Goal: Information Seeking & Learning: Find specific fact

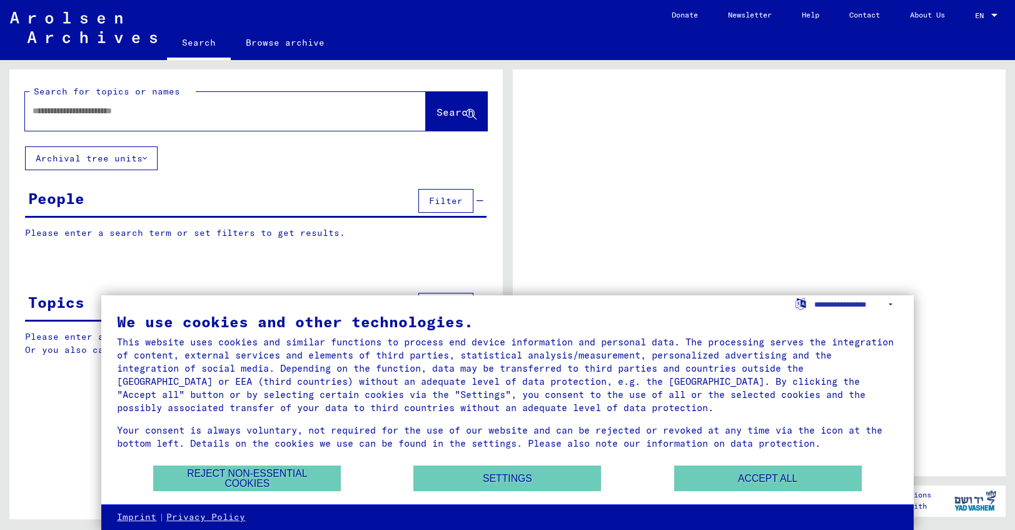
click at [166, 114] on input "text" at bounding box center [214, 110] width 363 height 13
type input "***"
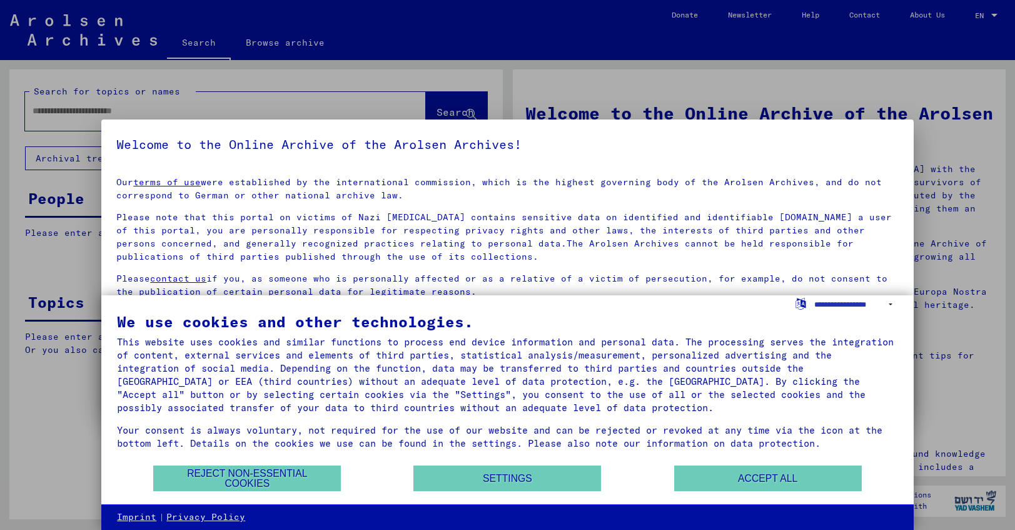
click at [719, 495] on div "We use cookies and other technologies. This website uses cookies and similar fu…" at bounding box center [507, 400] width 812 height 210
click at [261, 478] on button "Reject non-essential cookies" at bounding box center [247, 478] width 188 height 26
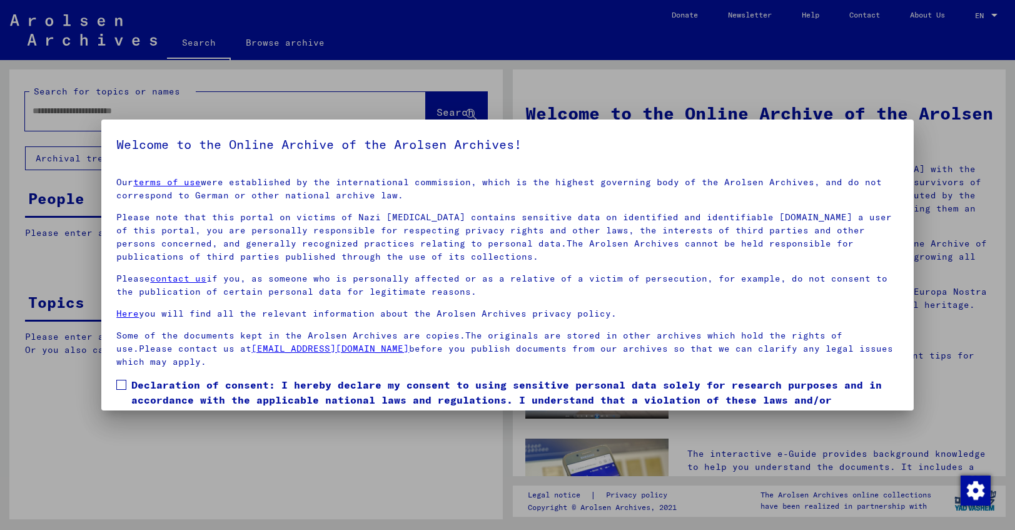
click at [78, 109] on div at bounding box center [507, 265] width 1015 height 530
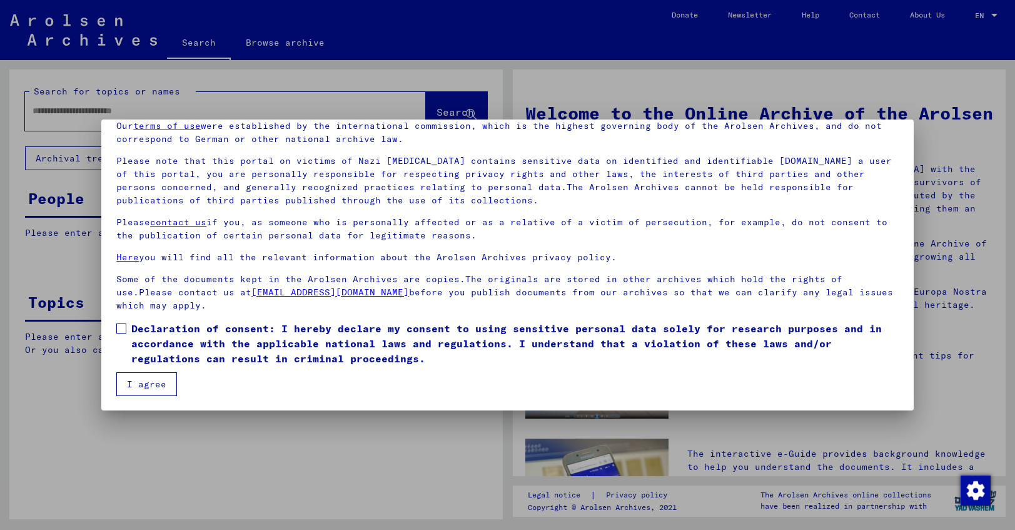
click at [119, 330] on span at bounding box center [121, 328] width 10 height 10
click at [148, 383] on button "I agree" at bounding box center [146, 384] width 61 height 24
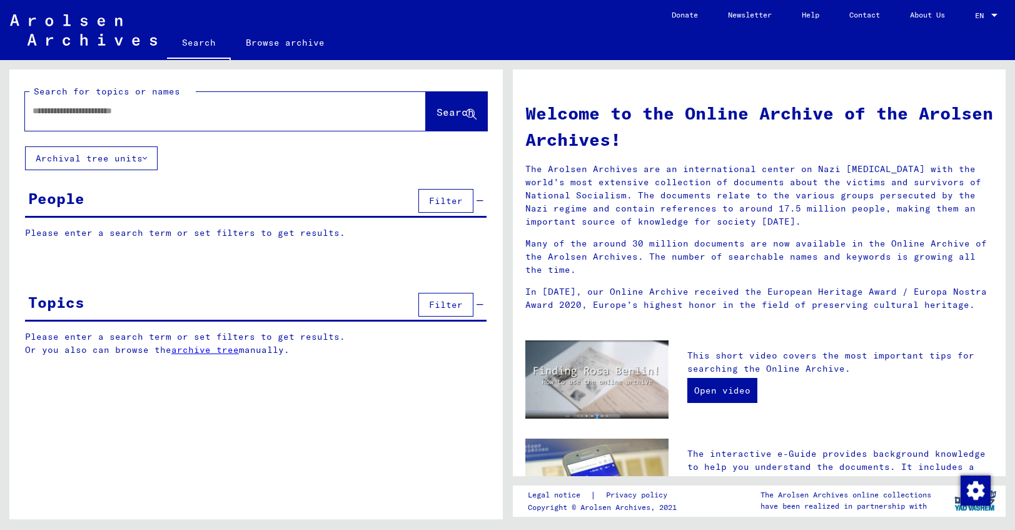
click at [157, 99] on div at bounding box center [206, 111] width 363 height 28
click at [176, 116] on input "text" at bounding box center [211, 110] width 356 height 13
type input "**********"
click at [442, 114] on span "Search" at bounding box center [456, 112] width 38 height 13
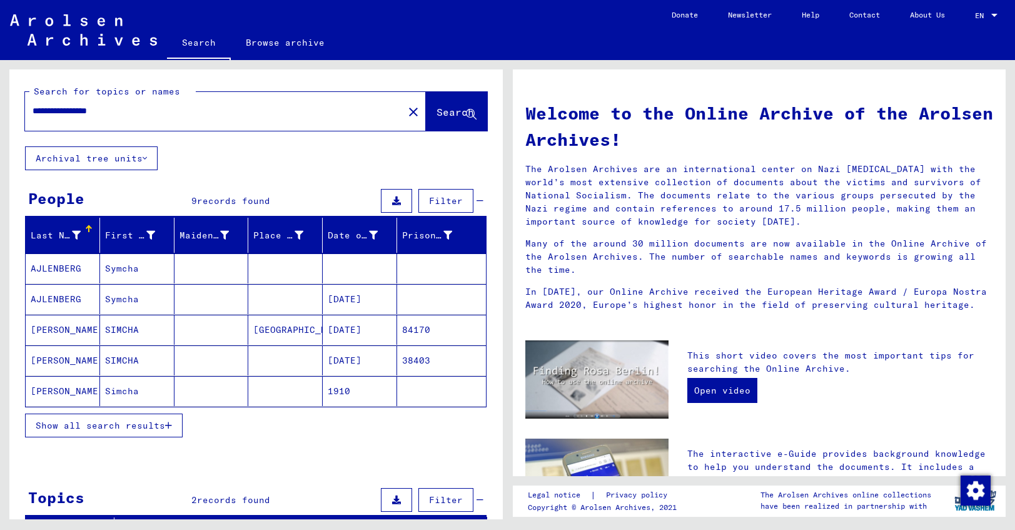
click at [119, 332] on mat-cell "SIMCHA" at bounding box center [137, 330] width 74 height 30
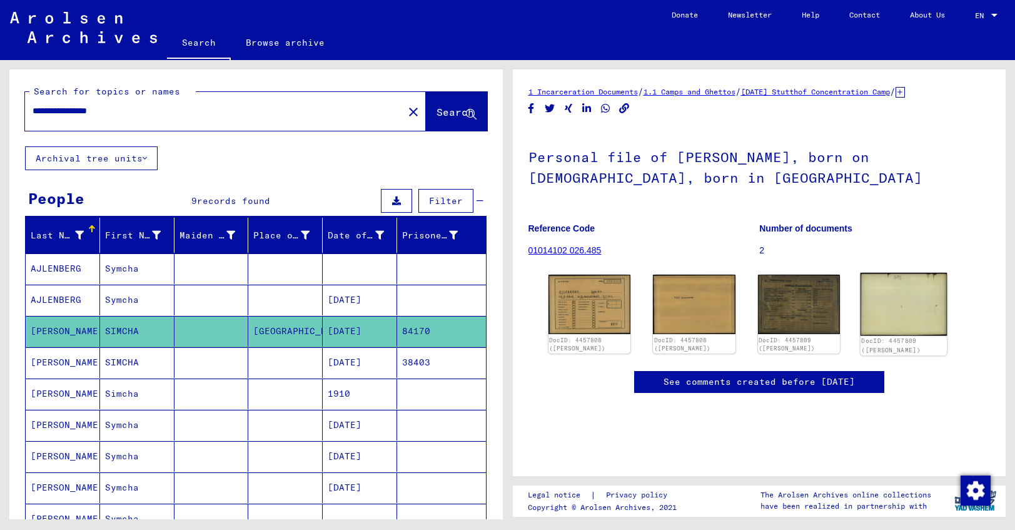
scroll to position [79, 0]
click at [602, 273] on img at bounding box center [589, 304] width 86 height 62
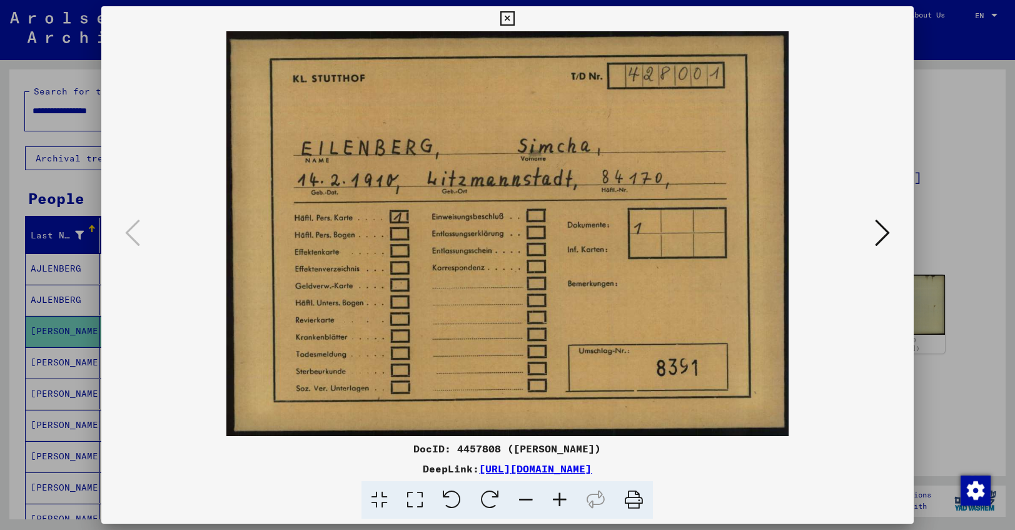
click at [602, 233] on img at bounding box center [507, 233] width 727 height 405
click at [883, 232] on icon at bounding box center [882, 233] width 15 height 30
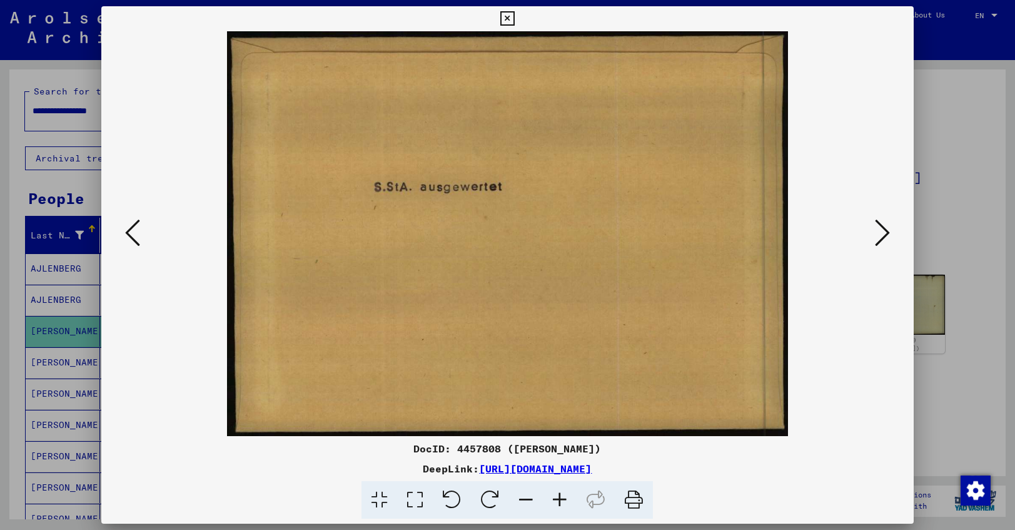
click at [883, 232] on icon at bounding box center [882, 233] width 15 height 30
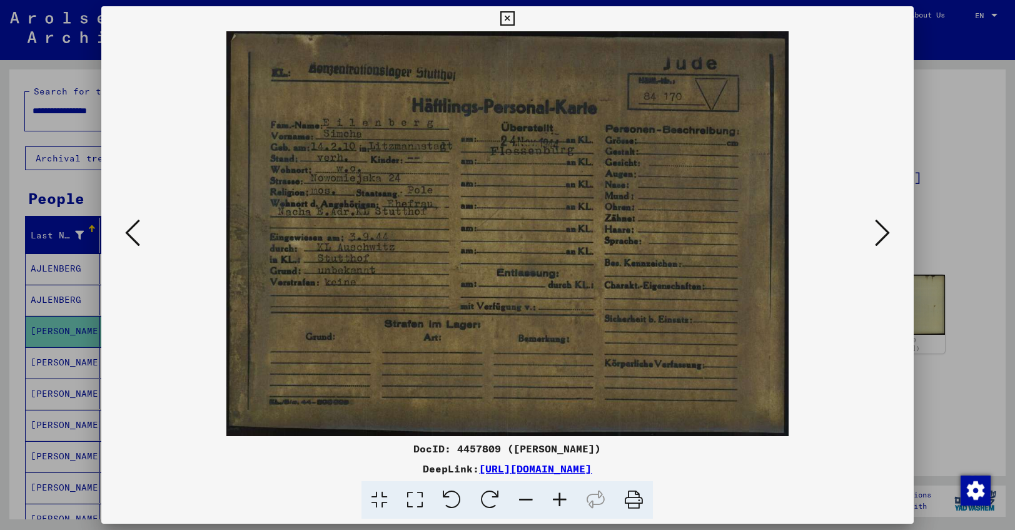
click at [878, 236] on icon at bounding box center [882, 233] width 15 height 30
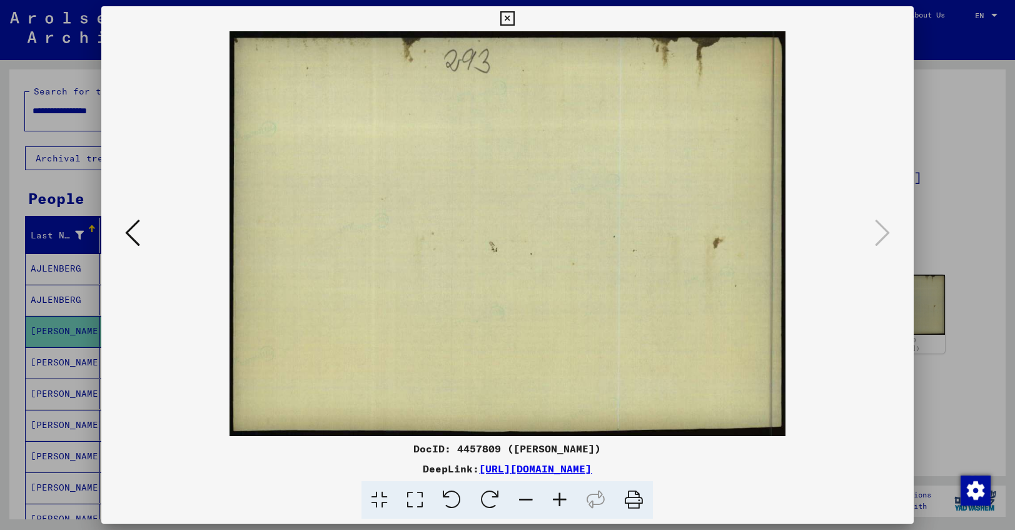
click at [137, 225] on icon at bounding box center [132, 233] width 15 height 30
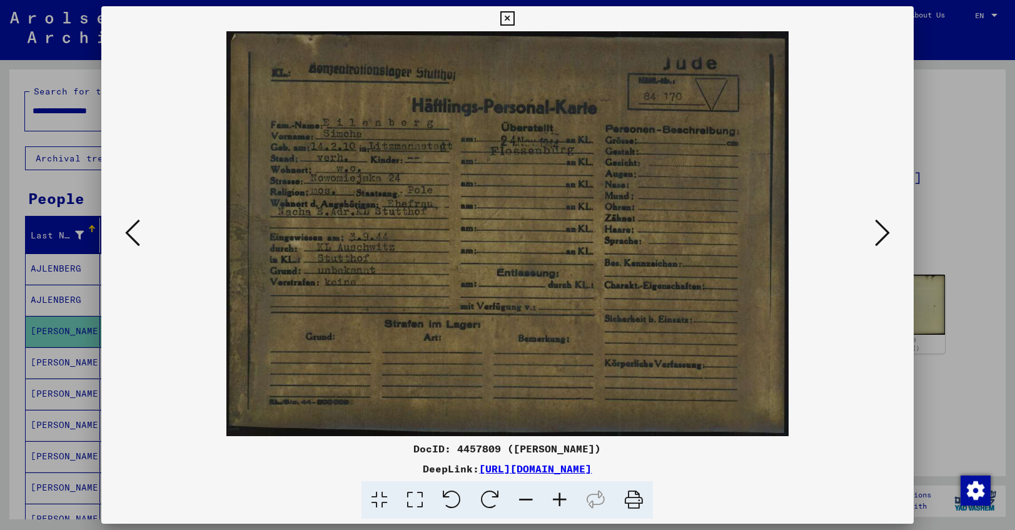
click at [137, 225] on icon at bounding box center [132, 233] width 15 height 30
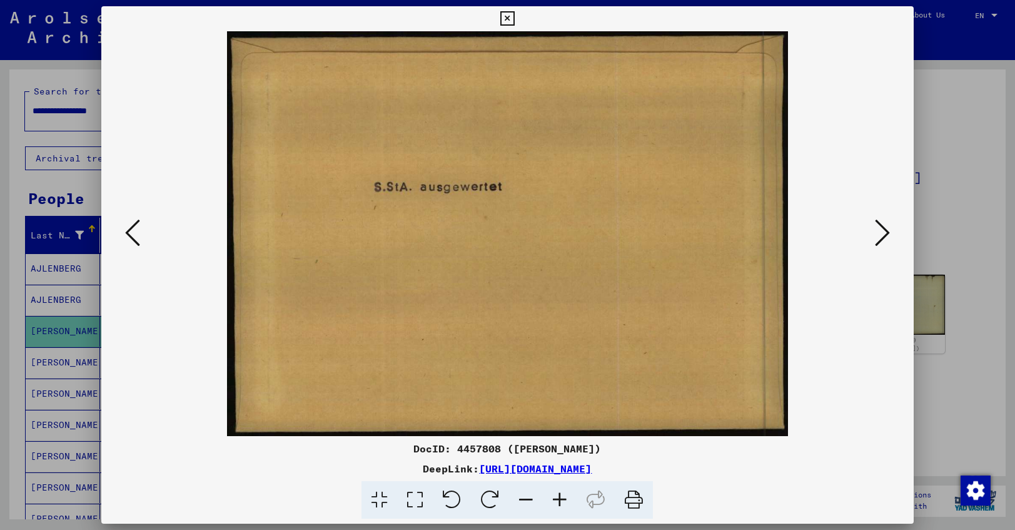
click at [137, 225] on icon at bounding box center [132, 233] width 15 height 30
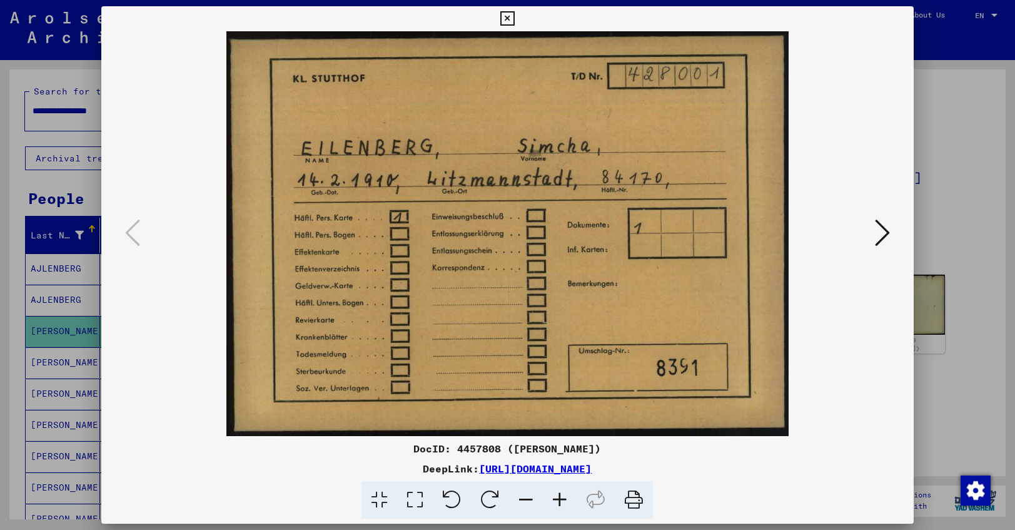
click at [515, 21] on icon at bounding box center [507, 18] width 14 height 15
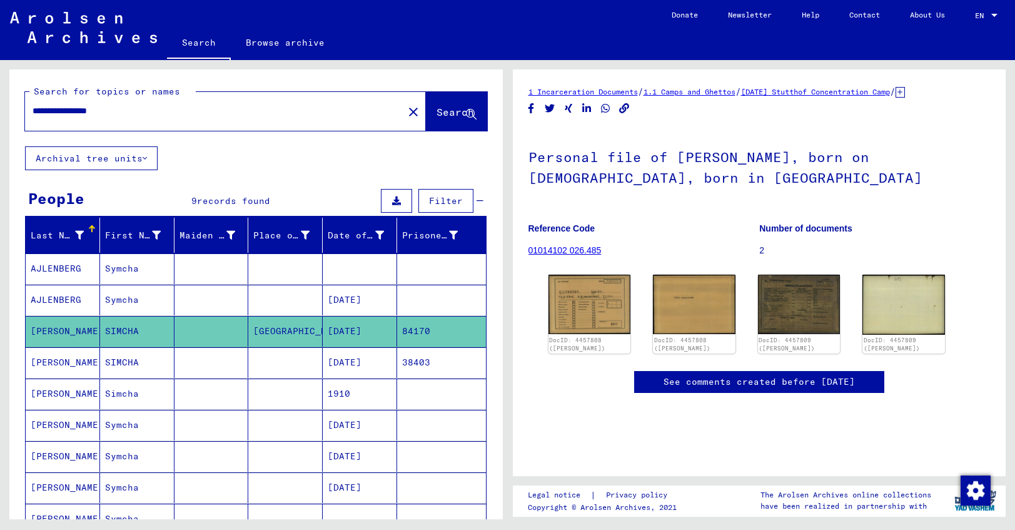
click at [899, 21] on link "About Us" at bounding box center [927, 15] width 65 height 30
click at [369, 427] on mat-cell "[DATE]" at bounding box center [360, 425] width 74 height 31
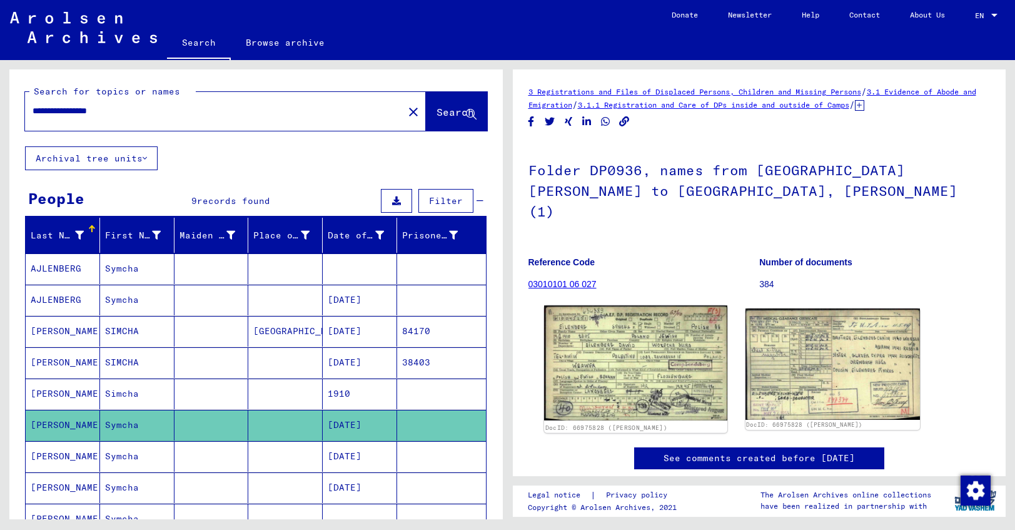
click at [633, 345] on img at bounding box center [635, 362] width 183 height 114
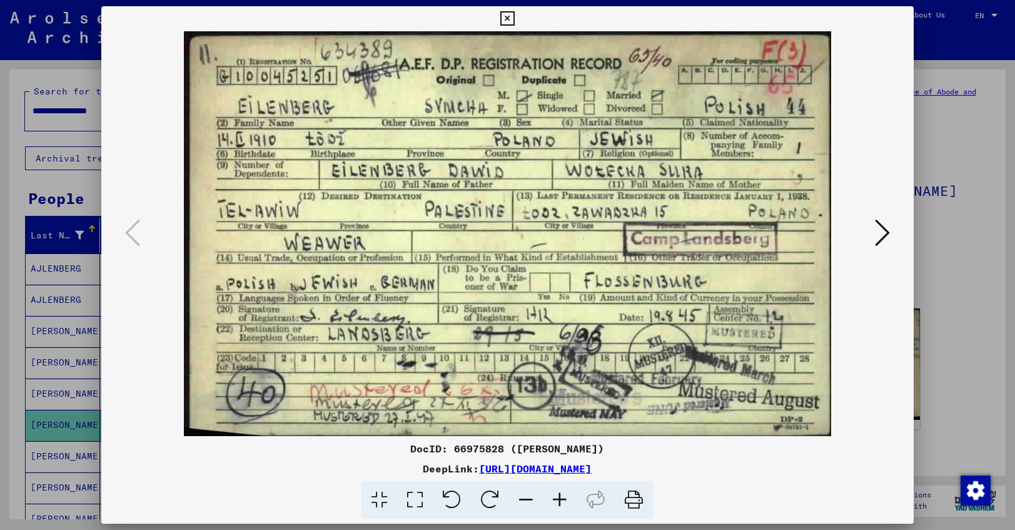
click at [883, 240] on icon at bounding box center [882, 233] width 15 height 30
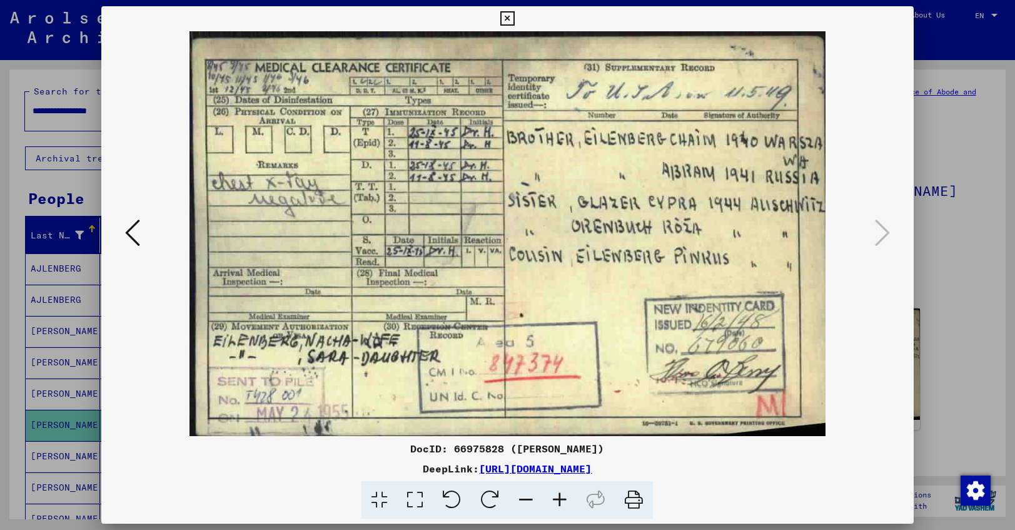
click at [138, 233] on icon at bounding box center [132, 233] width 15 height 30
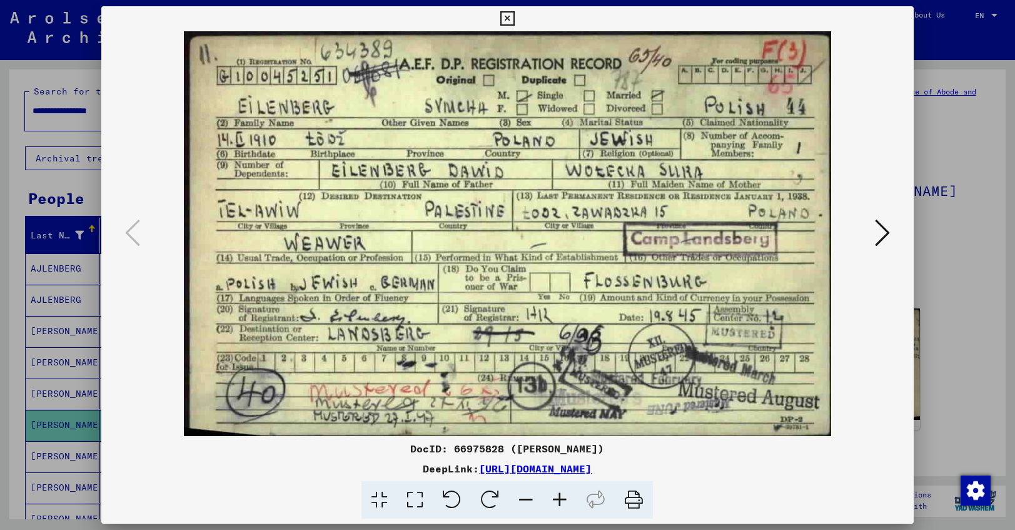
click at [876, 235] on icon at bounding box center [882, 233] width 15 height 30
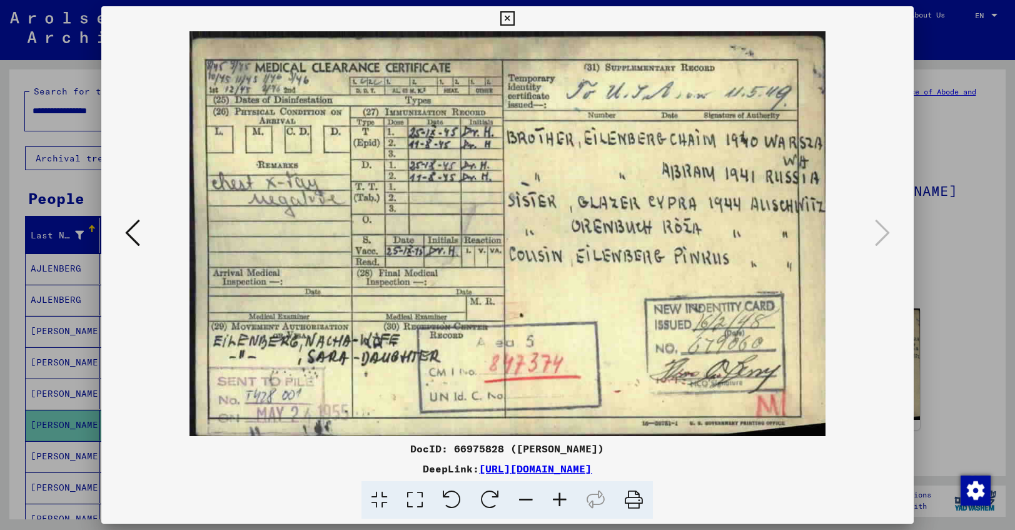
click at [134, 233] on icon at bounding box center [132, 233] width 15 height 30
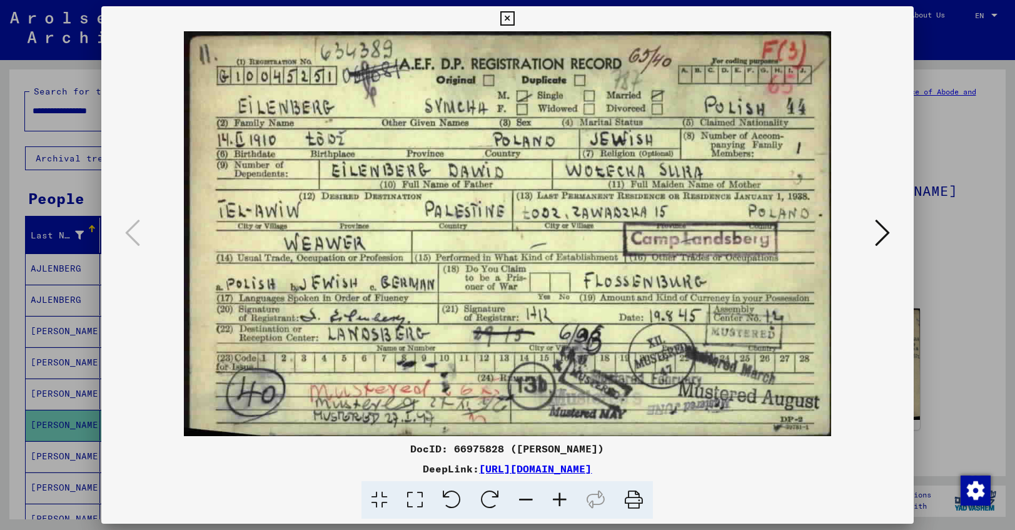
click at [632, 500] on icon at bounding box center [634, 500] width 38 height 38
click at [887, 231] on icon at bounding box center [882, 233] width 15 height 30
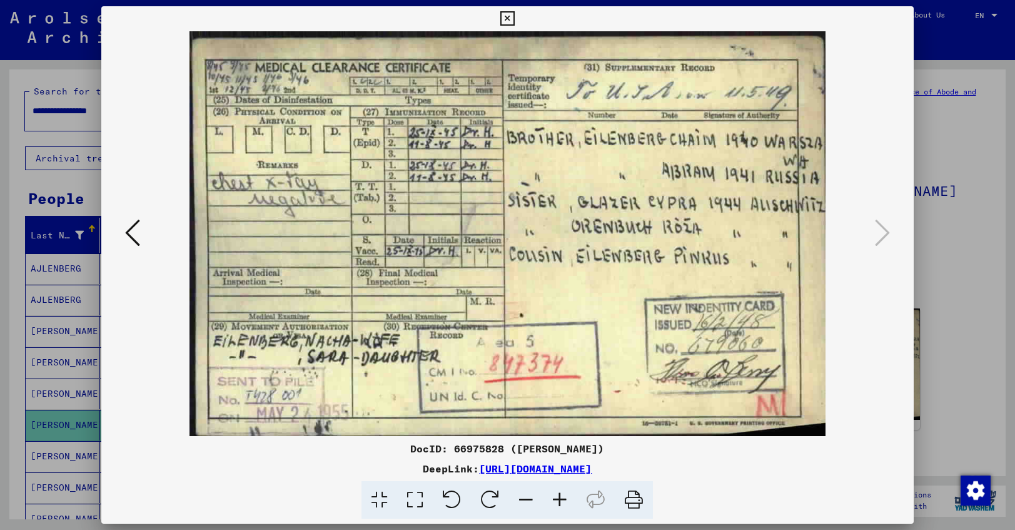
click at [629, 495] on icon at bounding box center [634, 500] width 38 height 38
click at [136, 228] on icon at bounding box center [132, 233] width 15 height 30
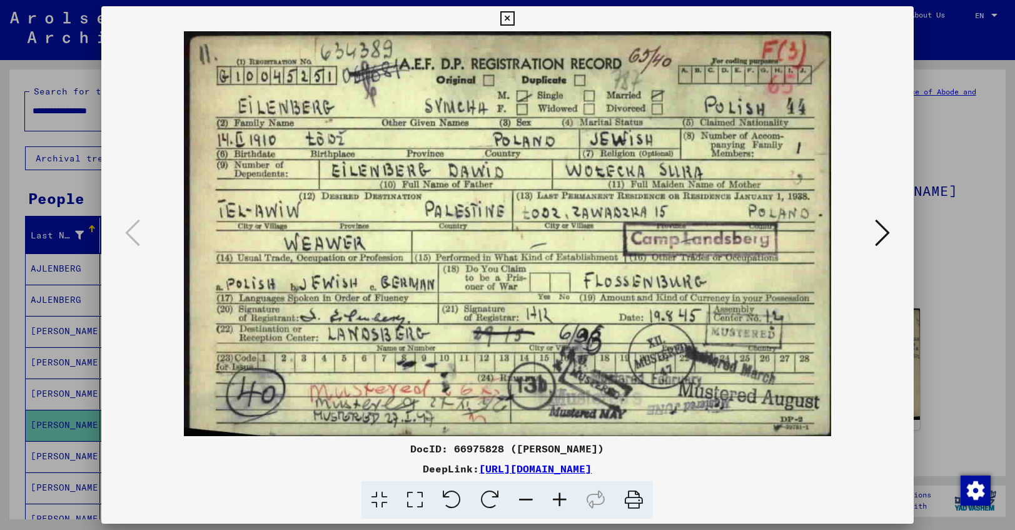
click at [888, 236] on icon at bounding box center [882, 233] width 15 height 30
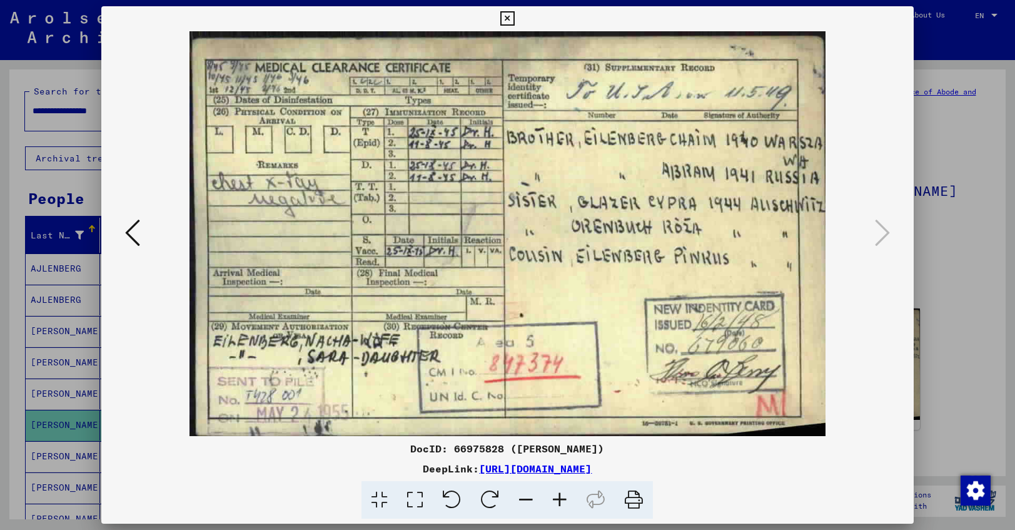
click at [132, 226] on icon at bounding box center [132, 233] width 15 height 30
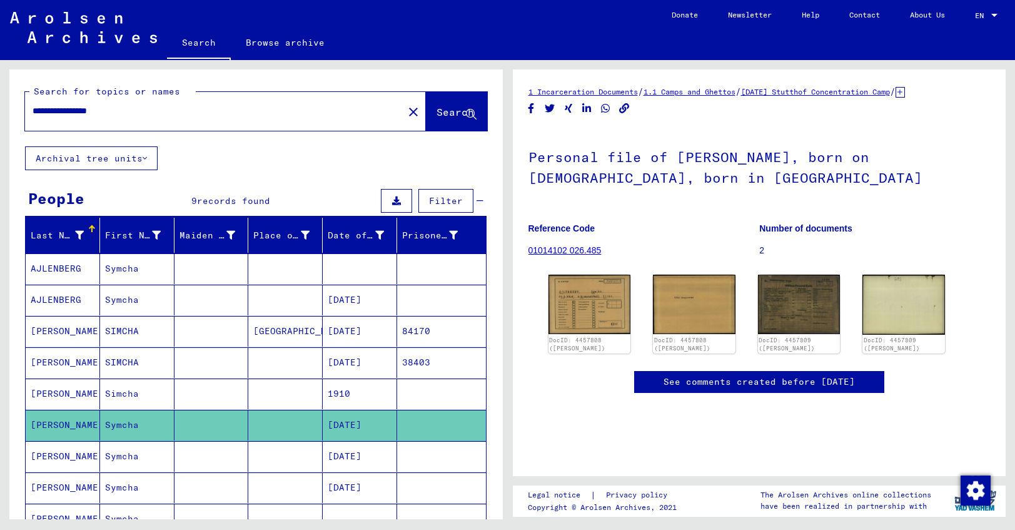
click at [360, 301] on mat-cell "[DATE]" at bounding box center [360, 300] width 74 height 31
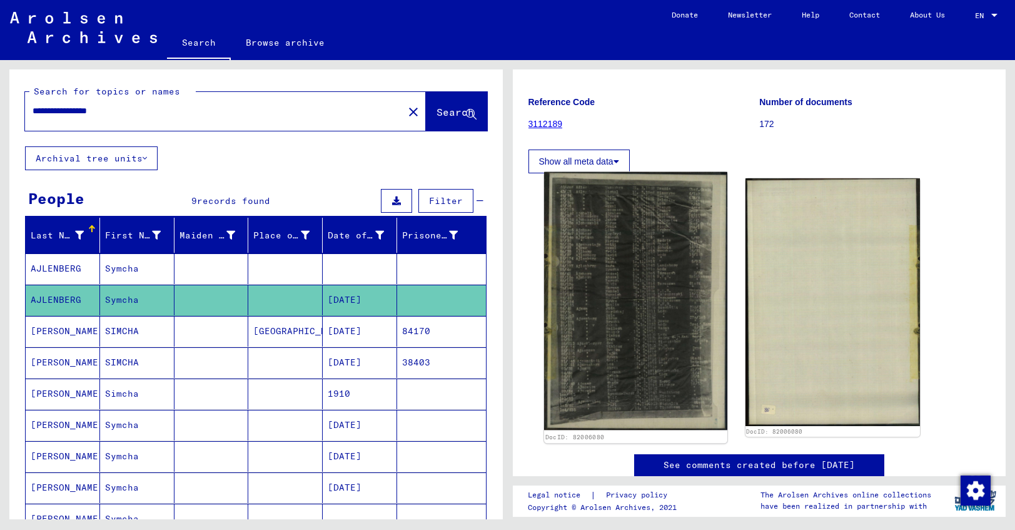
scroll to position [120, 0]
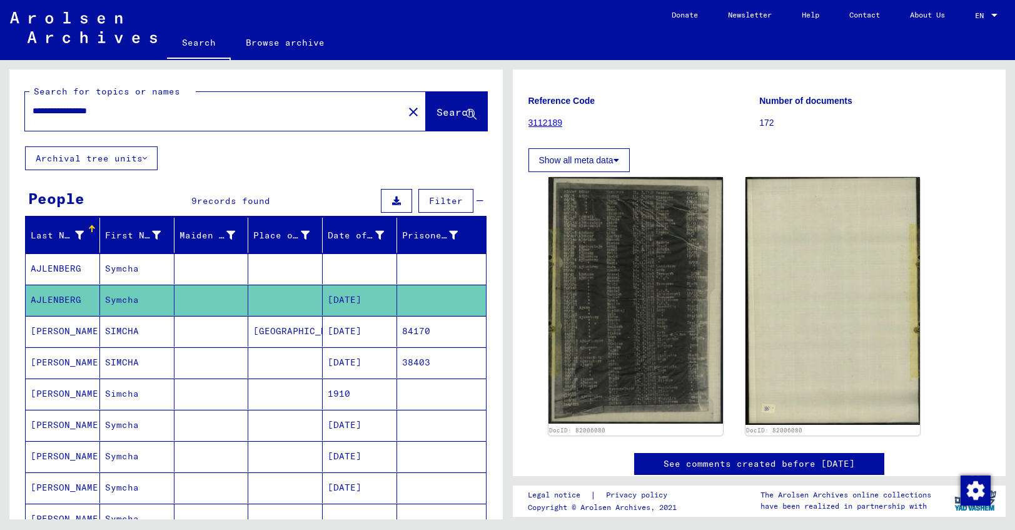
click at [296, 290] on mat-cell at bounding box center [285, 300] width 74 height 31
click at [154, 262] on mat-cell "Symcha" at bounding box center [137, 268] width 74 height 31
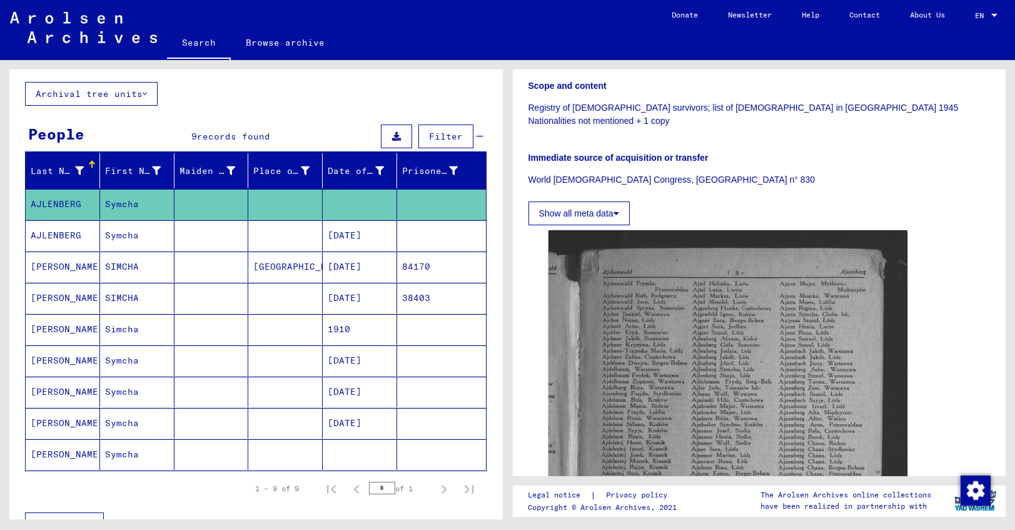
click at [976, 198] on div "Show all meta data" at bounding box center [760, 210] width 462 height 30
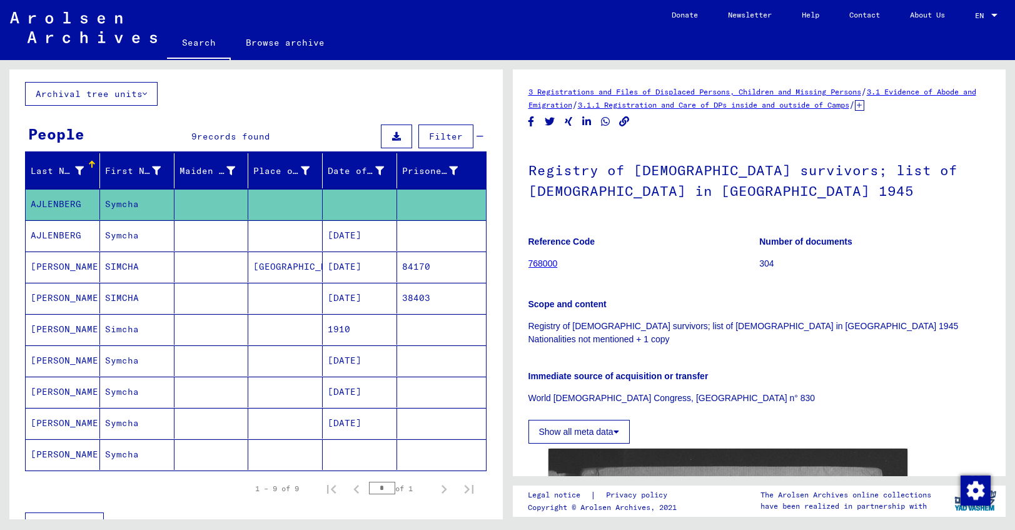
click at [618, 429] on icon at bounding box center [617, 431] width 6 height 9
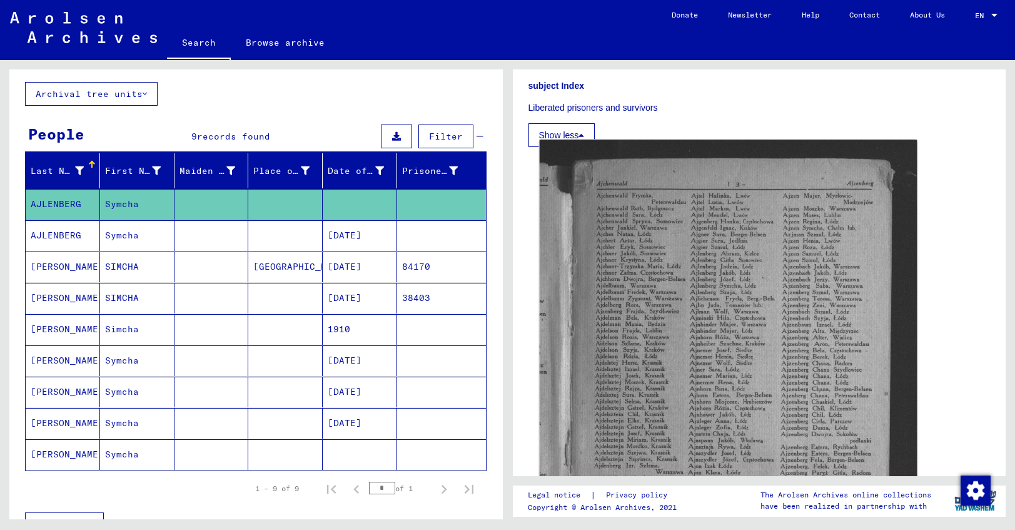
click at [620, 431] on img at bounding box center [727, 393] width 377 height 509
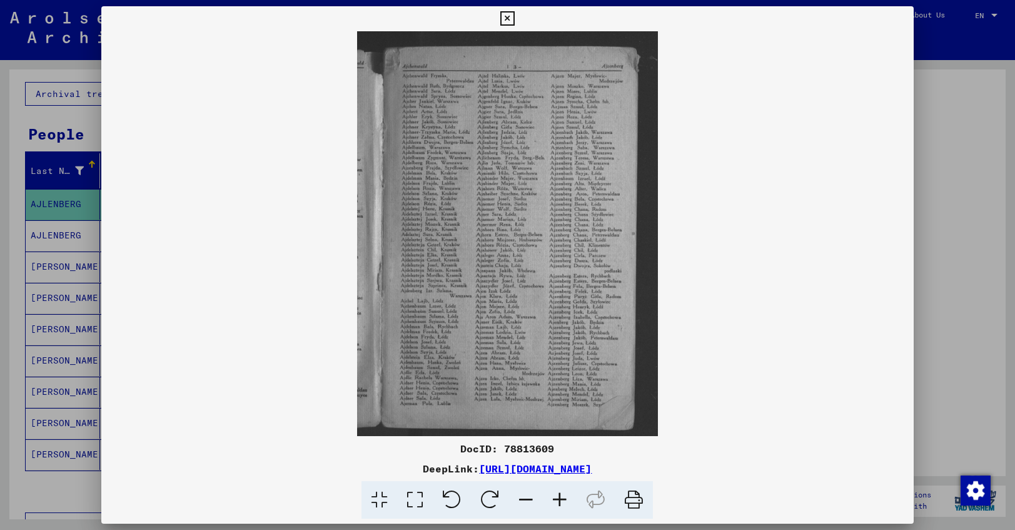
click at [635, 500] on icon at bounding box center [634, 500] width 38 height 38
click at [515, 21] on icon at bounding box center [507, 18] width 14 height 15
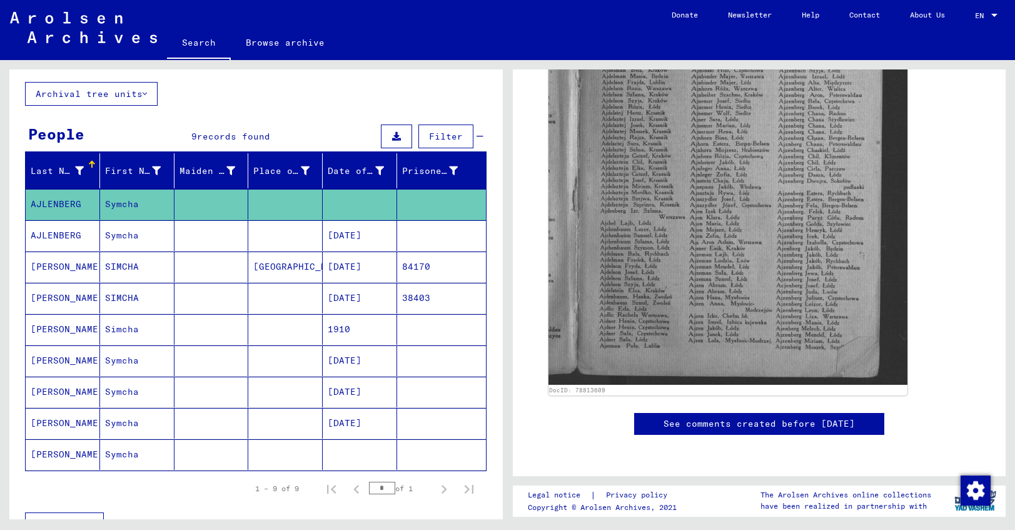
scroll to position [1082, 0]
click at [352, 267] on mat-cell "[DATE]" at bounding box center [360, 266] width 74 height 31
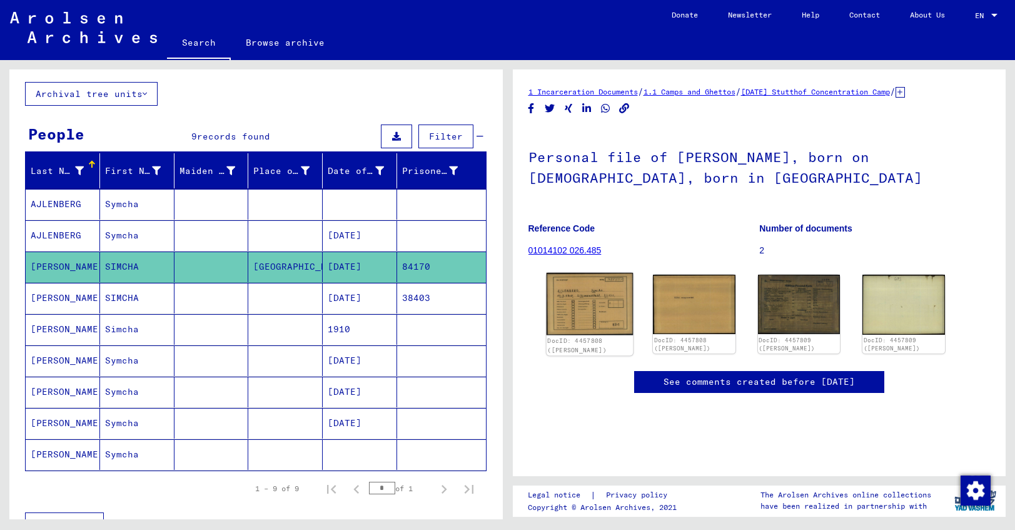
click at [575, 306] on img at bounding box center [589, 304] width 86 height 62
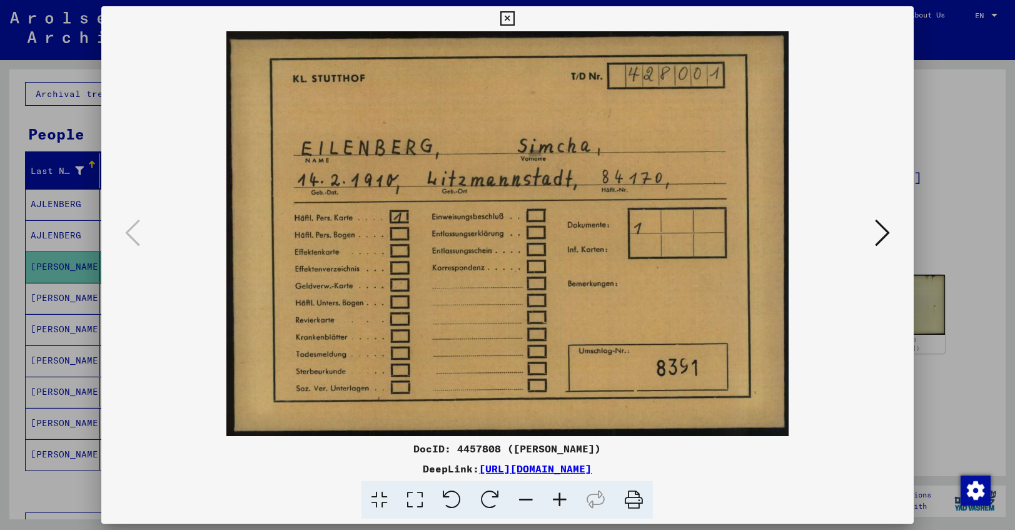
click at [636, 501] on icon at bounding box center [634, 500] width 38 height 38
click at [879, 230] on icon at bounding box center [882, 233] width 15 height 30
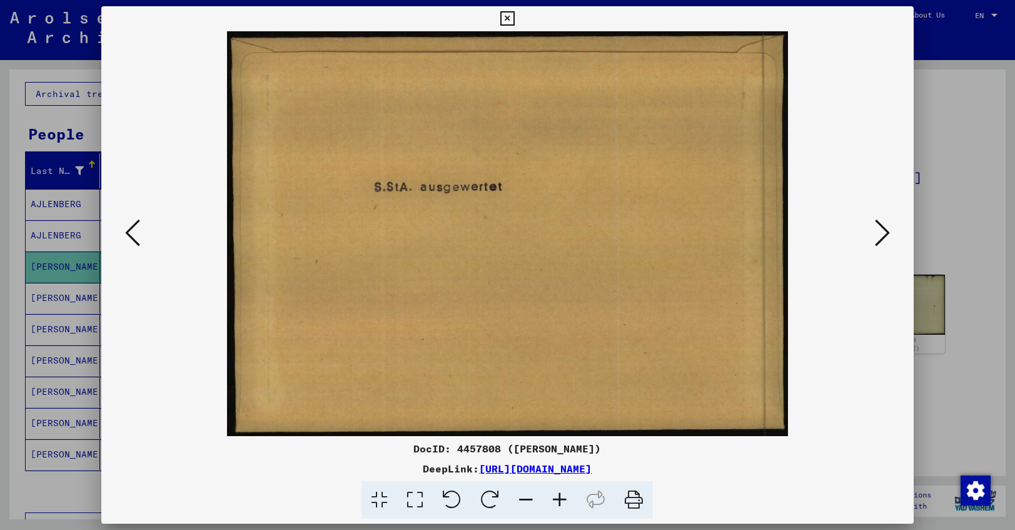
click at [632, 498] on icon at bounding box center [634, 500] width 38 height 38
click at [884, 235] on icon at bounding box center [882, 233] width 15 height 30
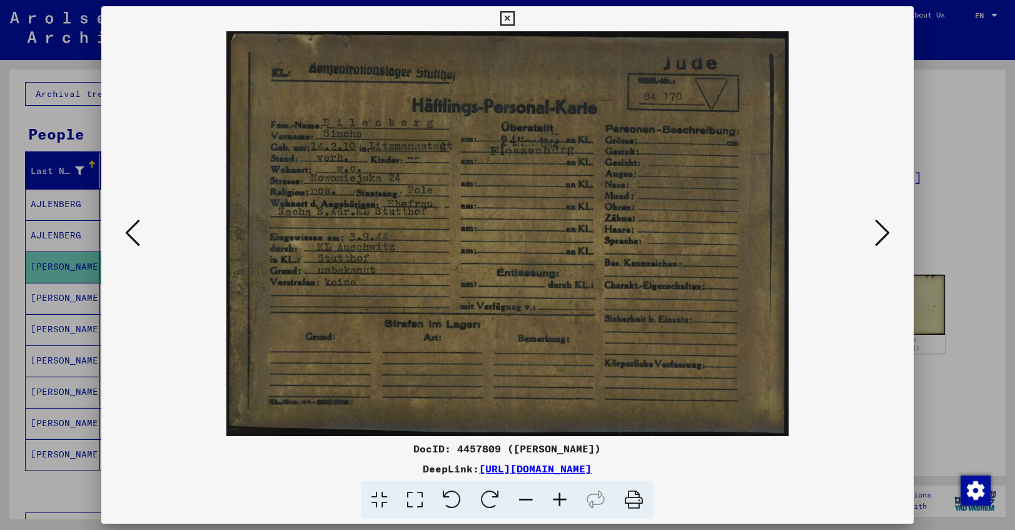
click at [634, 494] on icon at bounding box center [634, 500] width 38 height 38
click at [634, 501] on icon at bounding box center [634, 500] width 38 height 38
click at [886, 233] on icon at bounding box center [882, 233] width 15 height 30
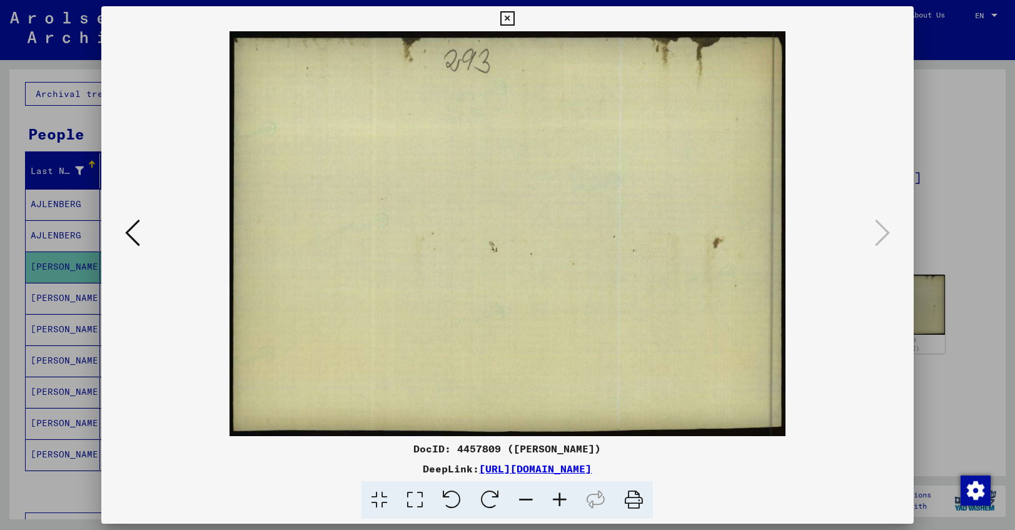
click at [630, 499] on icon at bounding box center [634, 500] width 38 height 38
click at [515, 17] on icon at bounding box center [507, 18] width 14 height 15
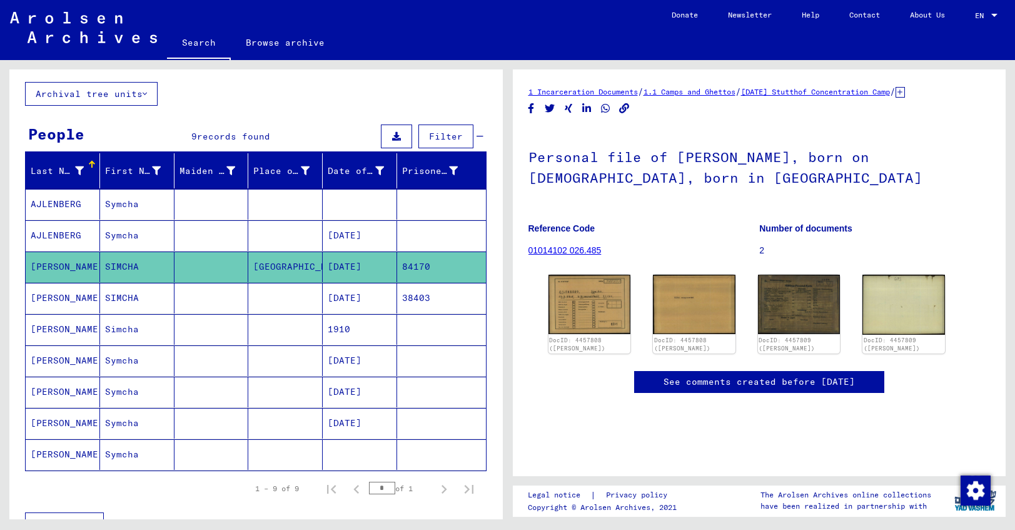
click at [359, 297] on mat-cell "[DATE]" at bounding box center [360, 298] width 74 height 31
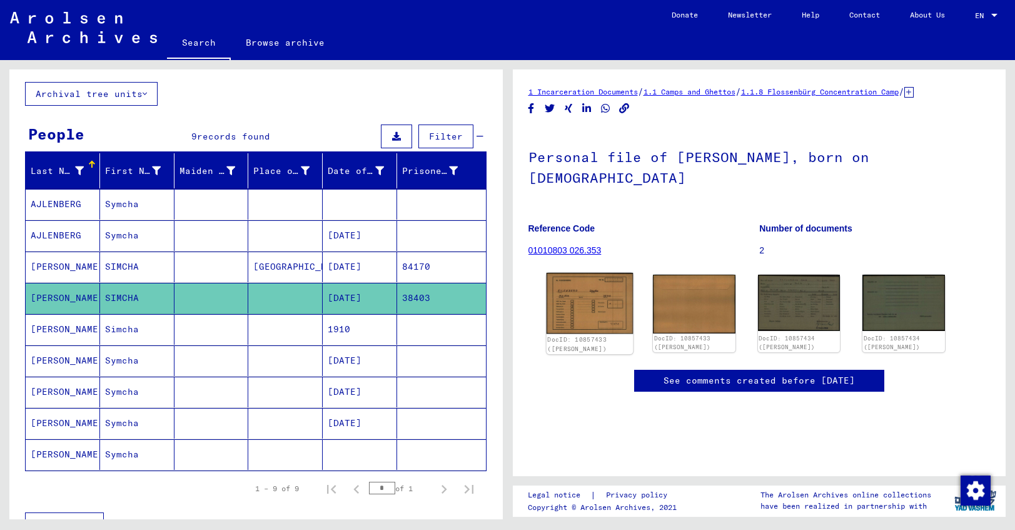
click at [586, 308] on img at bounding box center [589, 303] width 86 height 61
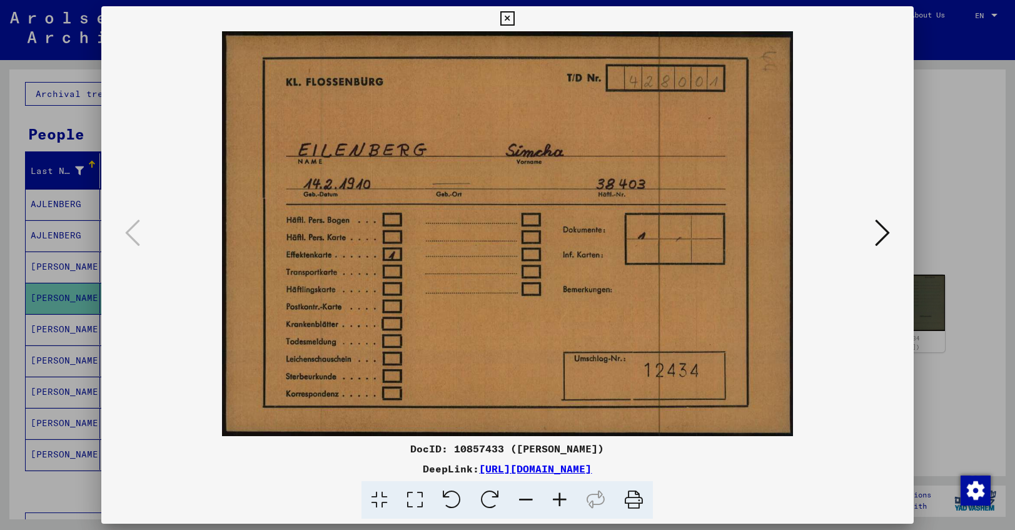
click at [632, 497] on icon at bounding box center [634, 500] width 38 height 38
click at [883, 234] on icon at bounding box center [882, 233] width 15 height 30
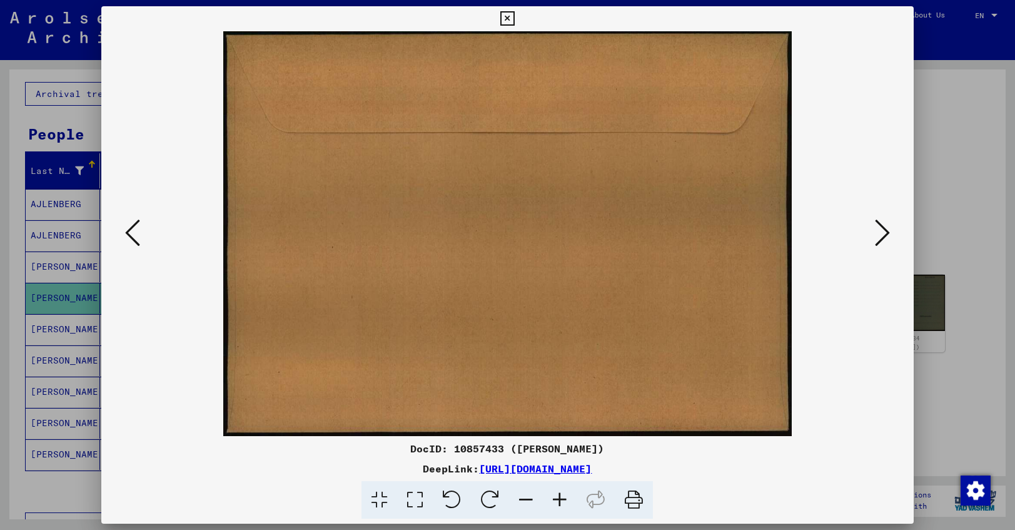
click at [873, 241] on button at bounding box center [882, 234] width 23 height 36
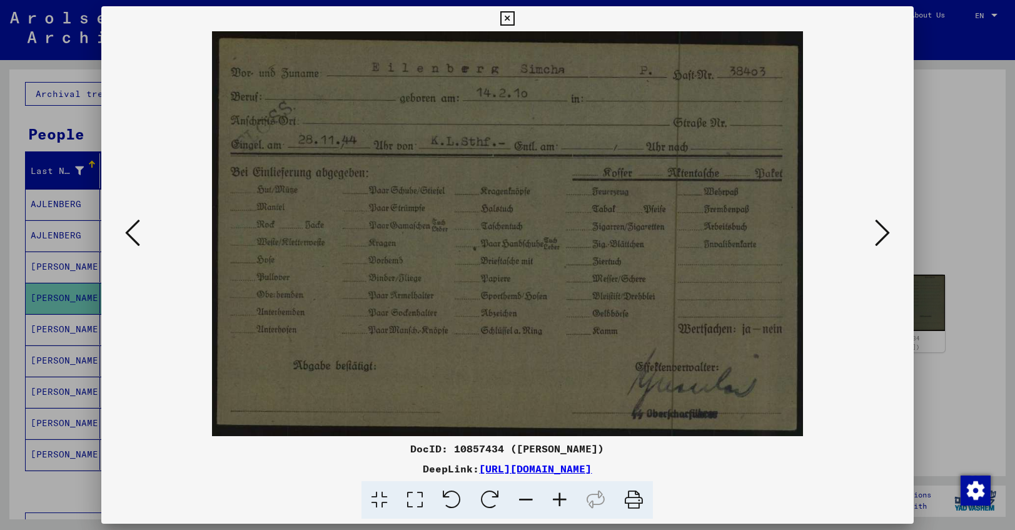
click at [873, 241] on button at bounding box center [882, 234] width 23 height 36
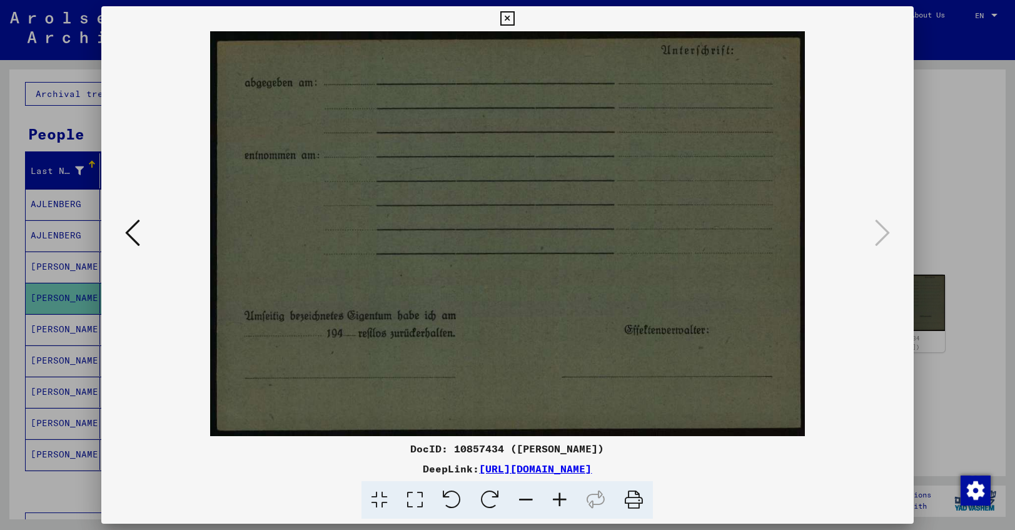
click at [136, 228] on icon at bounding box center [132, 233] width 15 height 30
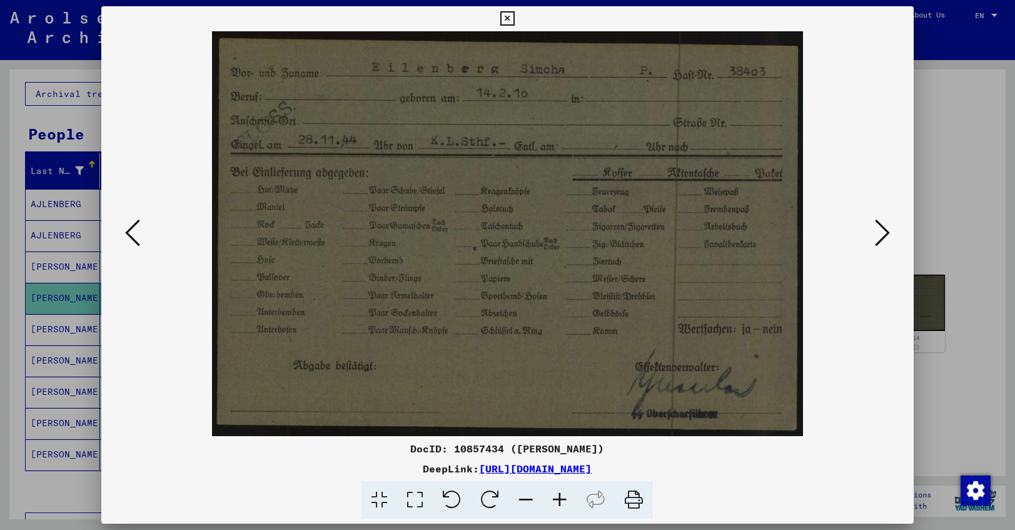
click at [635, 500] on icon at bounding box center [634, 500] width 38 height 38
click at [871, 225] on button at bounding box center [882, 234] width 23 height 36
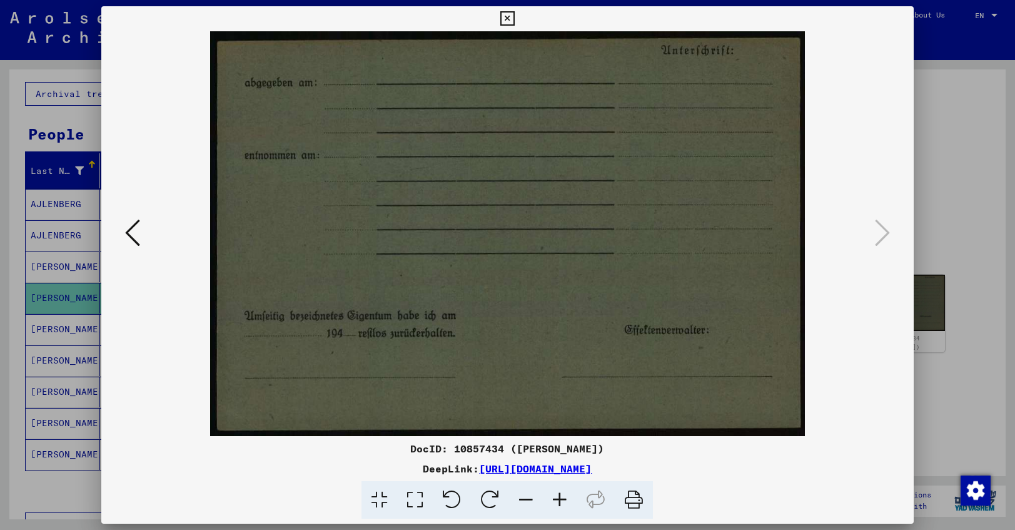
click at [631, 495] on icon at bounding box center [634, 500] width 38 height 38
click at [634, 497] on icon at bounding box center [634, 500] width 38 height 38
click at [134, 231] on icon at bounding box center [132, 233] width 15 height 30
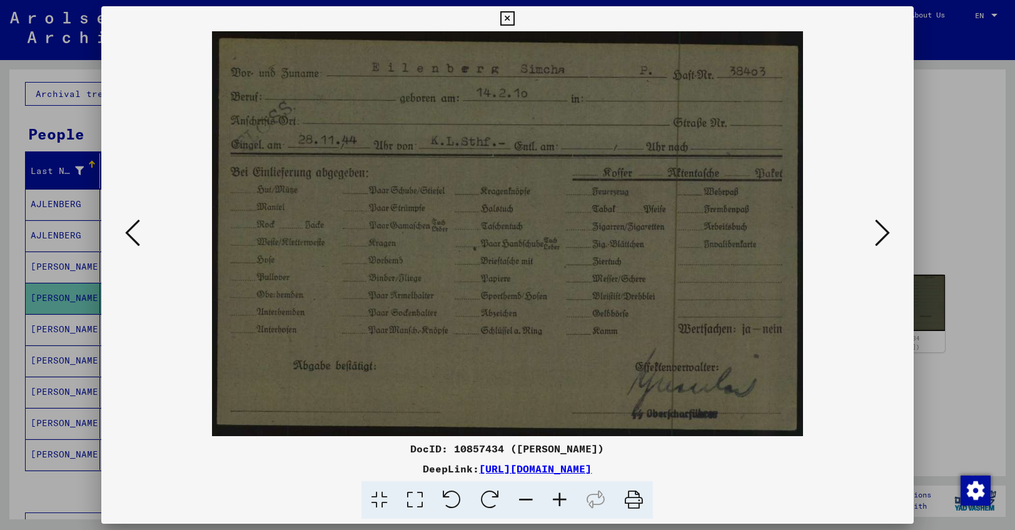
click at [515, 18] on icon at bounding box center [507, 18] width 14 height 15
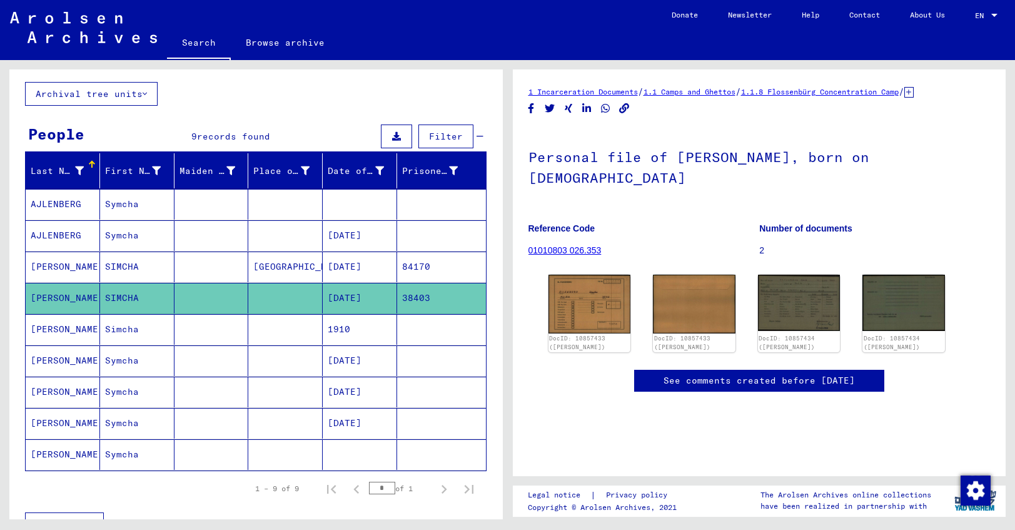
click at [357, 333] on mat-cell "1910" at bounding box center [360, 329] width 74 height 31
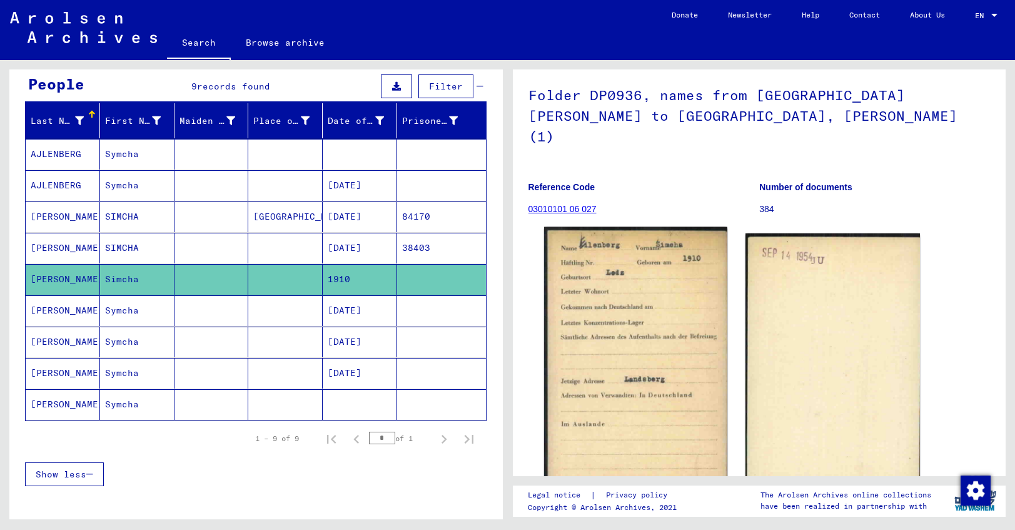
scroll to position [74, 0]
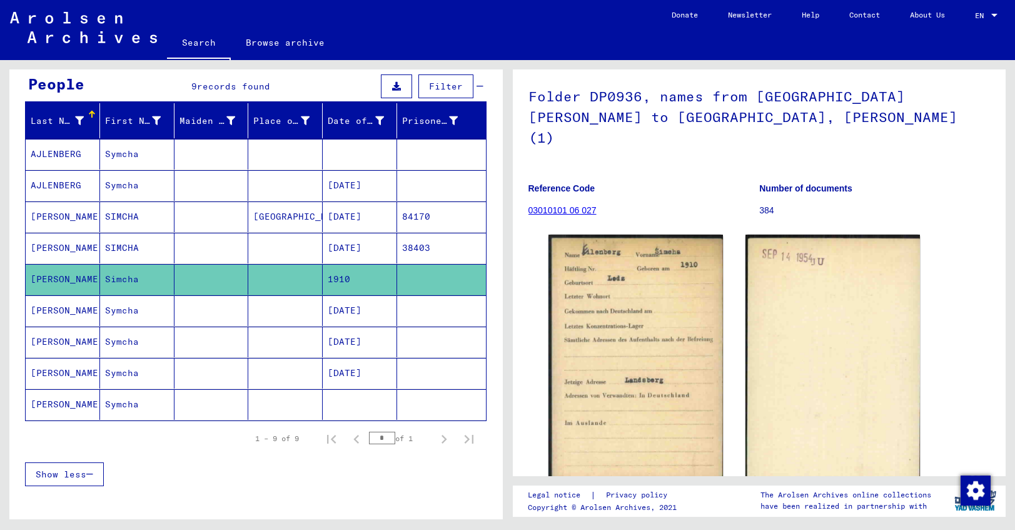
click at [353, 311] on mat-cell "[DATE]" at bounding box center [360, 310] width 74 height 31
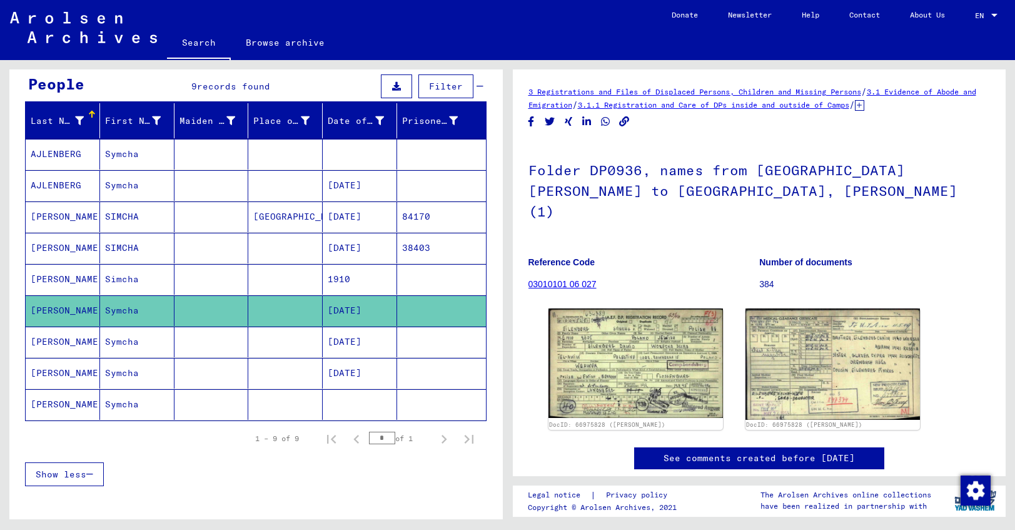
click at [350, 343] on mat-cell "[DATE]" at bounding box center [360, 342] width 74 height 31
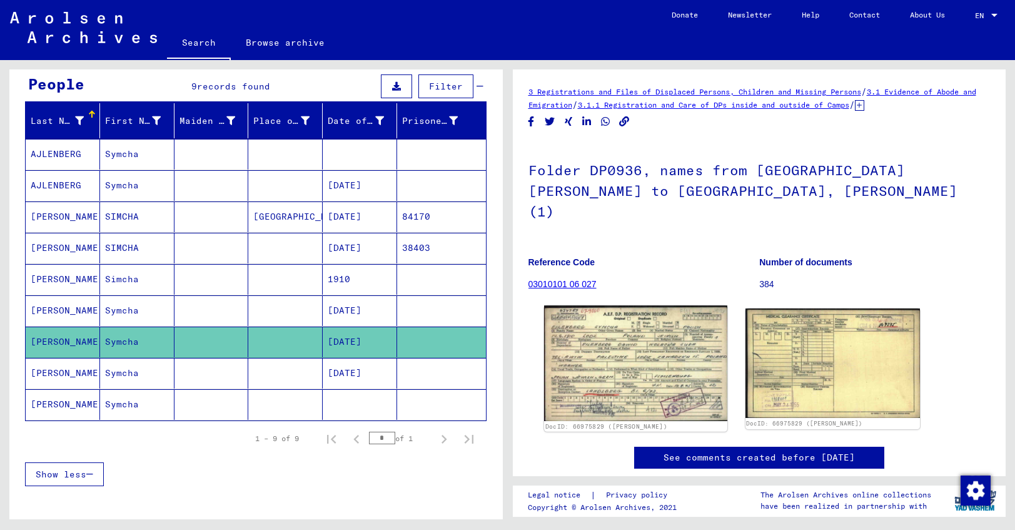
click at [621, 325] on img at bounding box center [635, 362] width 183 height 115
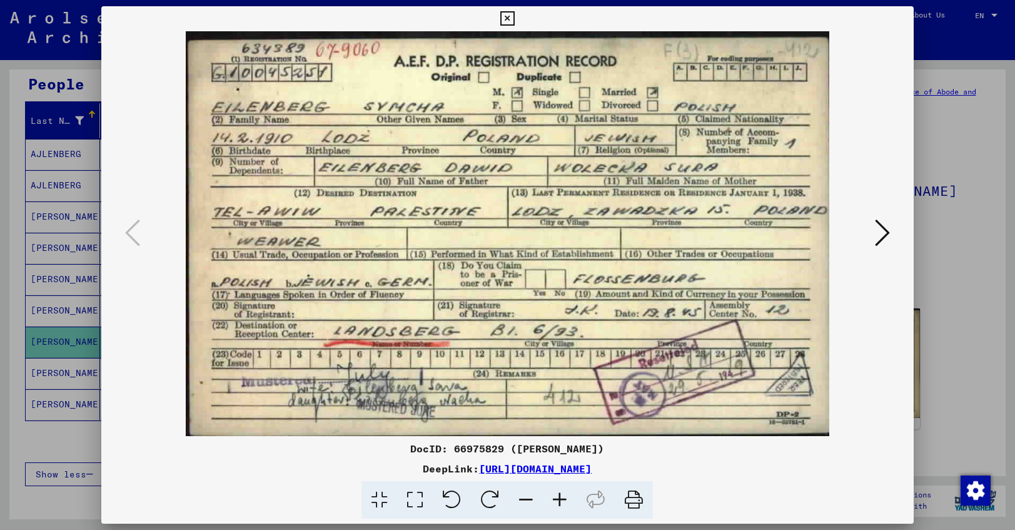
click at [639, 500] on icon at bounding box center [634, 500] width 38 height 38
click at [886, 230] on icon at bounding box center [882, 233] width 15 height 30
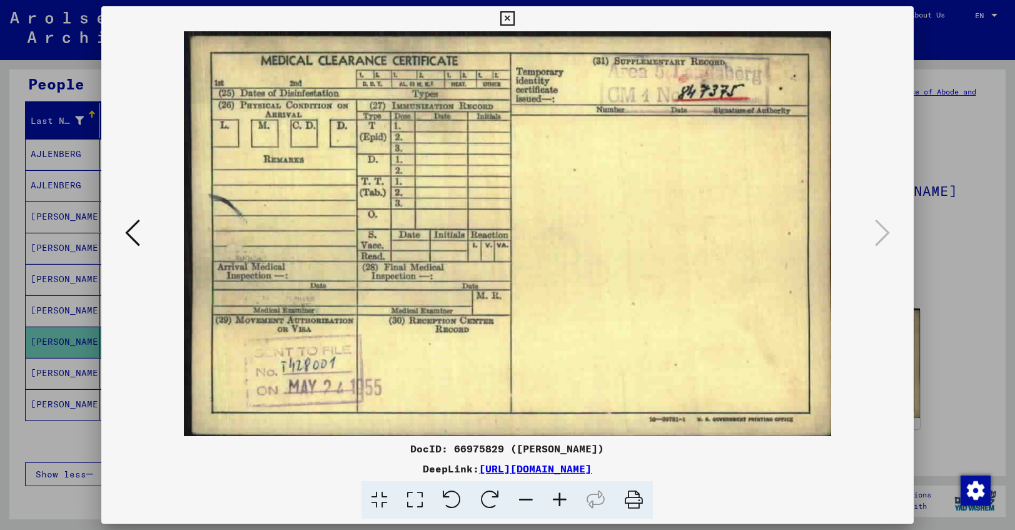
click at [630, 504] on icon at bounding box center [634, 500] width 38 height 38
click at [128, 235] on icon at bounding box center [132, 233] width 15 height 30
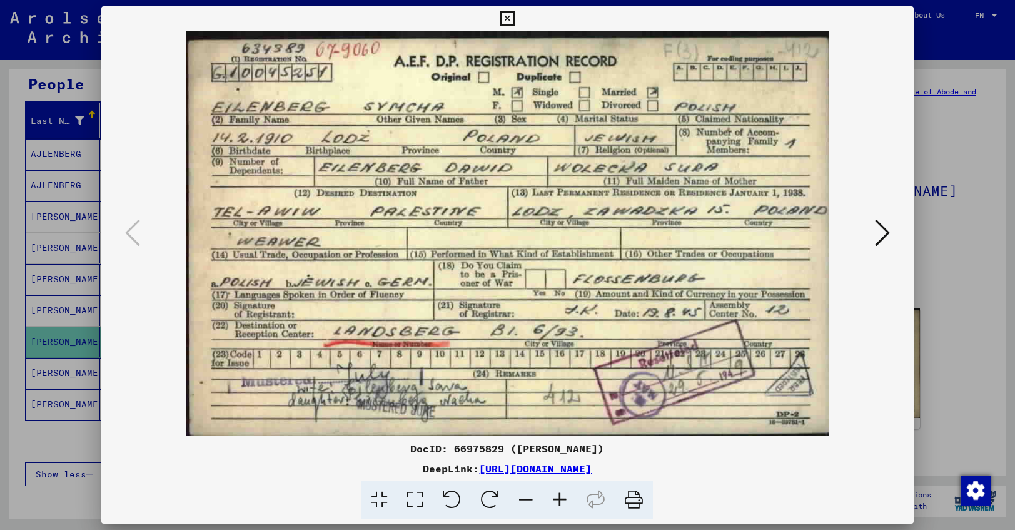
click at [515, 18] on icon at bounding box center [507, 18] width 14 height 15
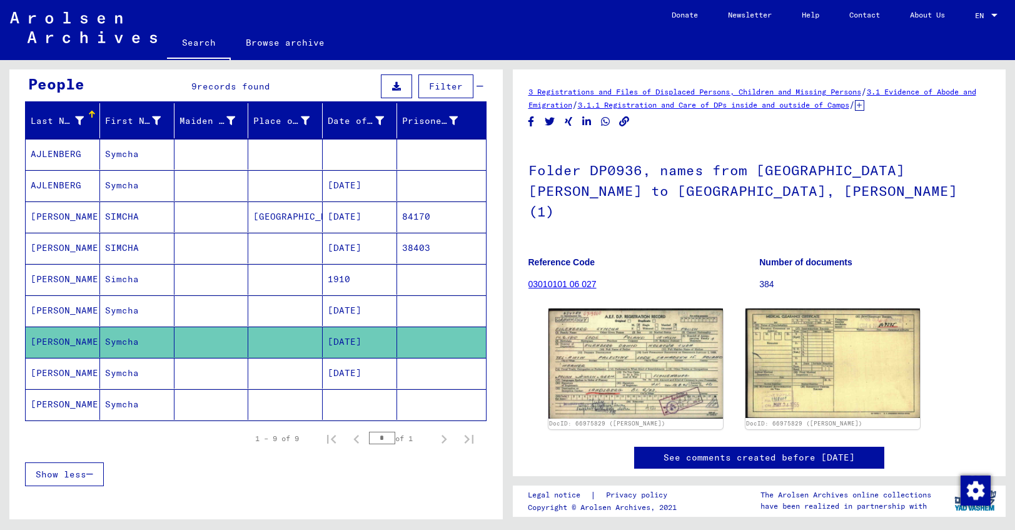
click at [365, 372] on mat-cell "[DATE]" at bounding box center [360, 373] width 74 height 31
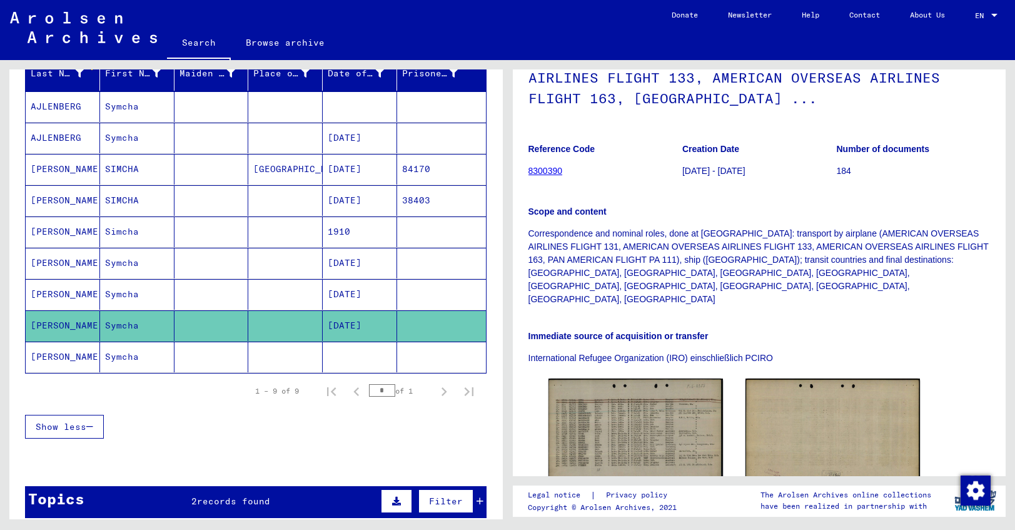
scroll to position [157, 0]
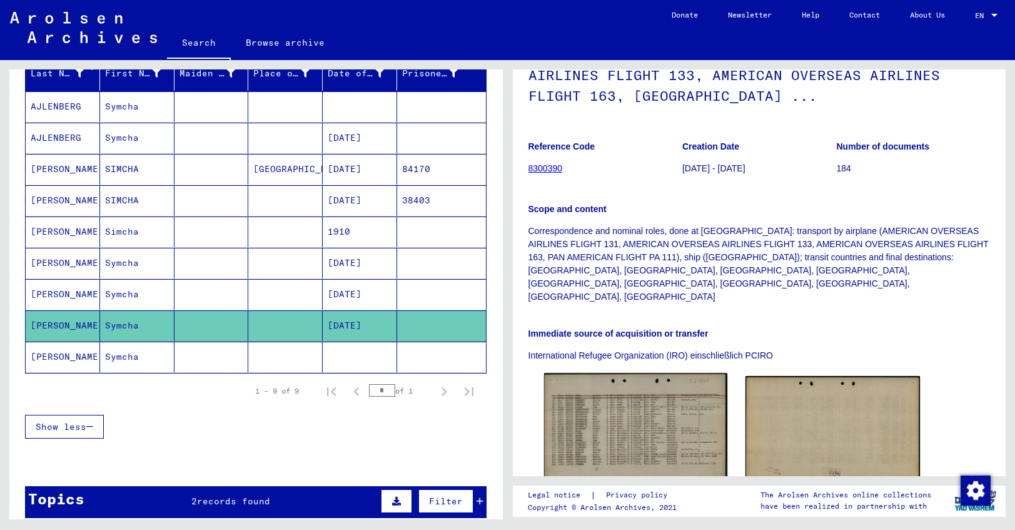
click at [631, 391] on img at bounding box center [635, 430] width 183 height 114
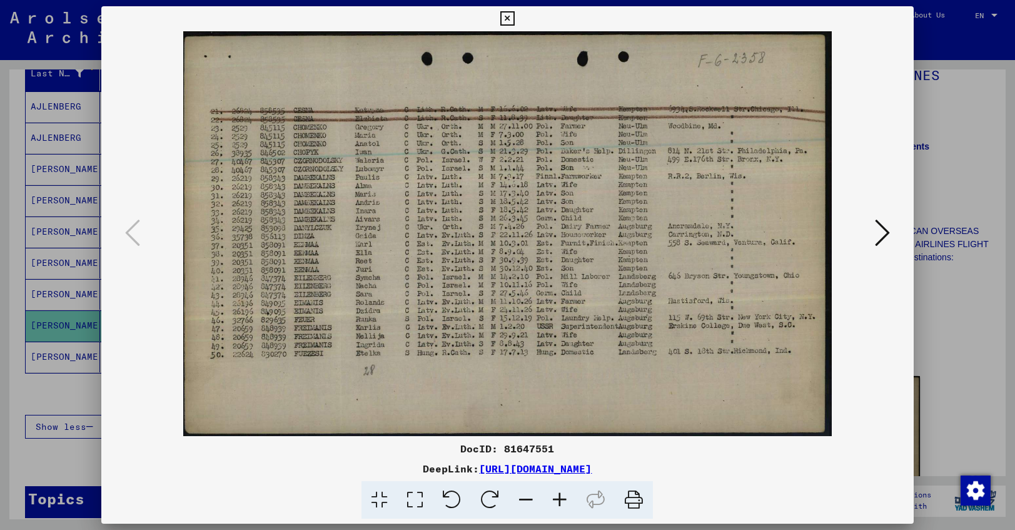
click at [639, 494] on icon at bounding box center [634, 500] width 38 height 38
click at [886, 230] on icon at bounding box center [882, 233] width 15 height 30
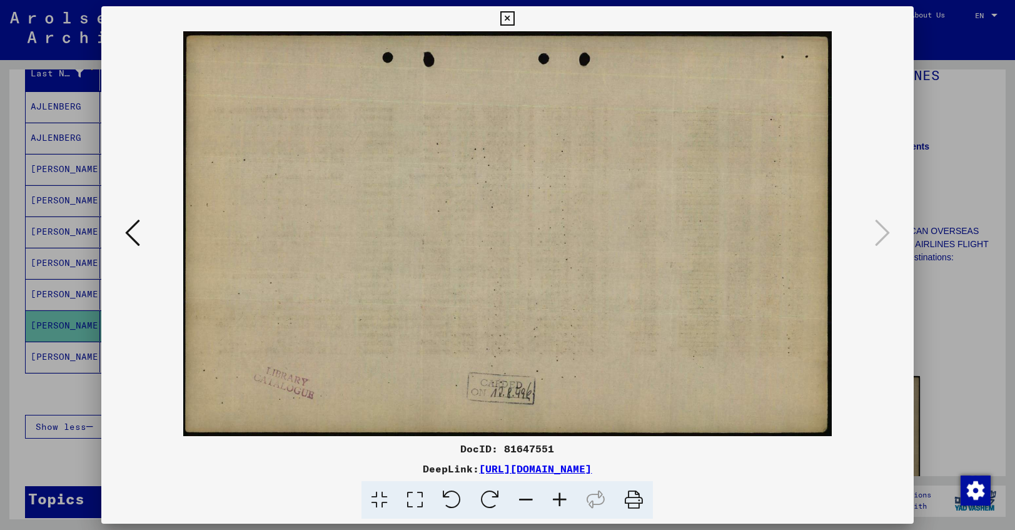
click at [136, 233] on icon at bounding box center [132, 233] width 15 height 30
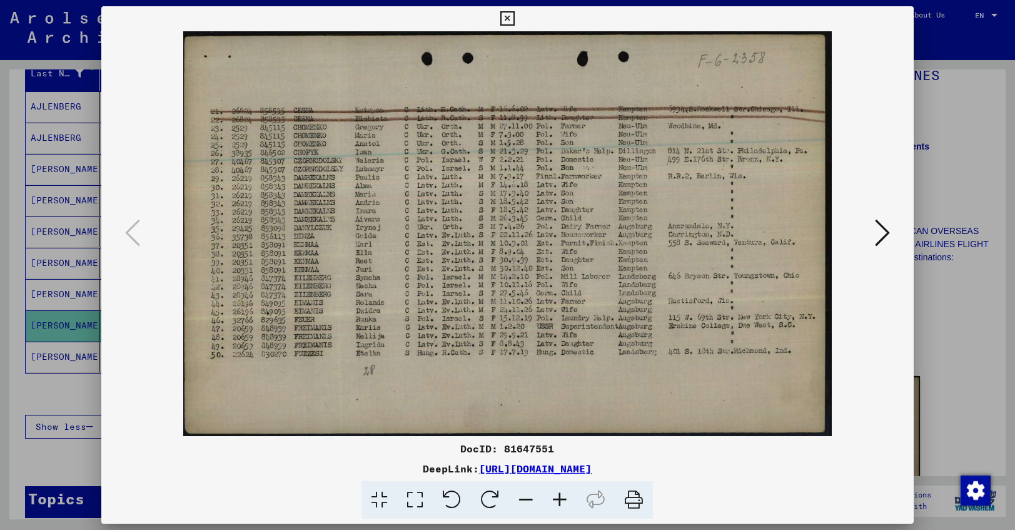
click at [515, 22] on icon at bounding box center [507, 18] width 14 height 15
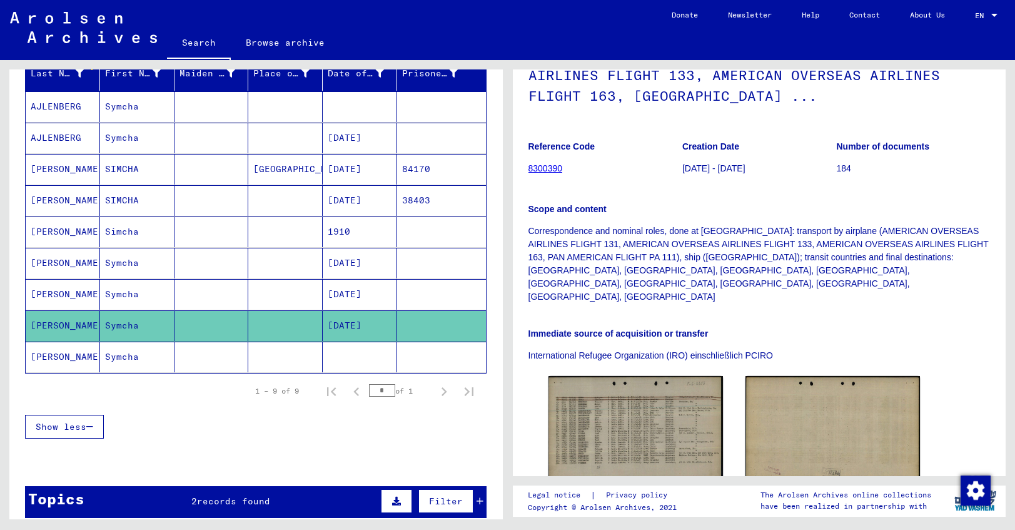
click at [262, 360] on mat-cell at bounding box center [285, 357] width 74 height 31
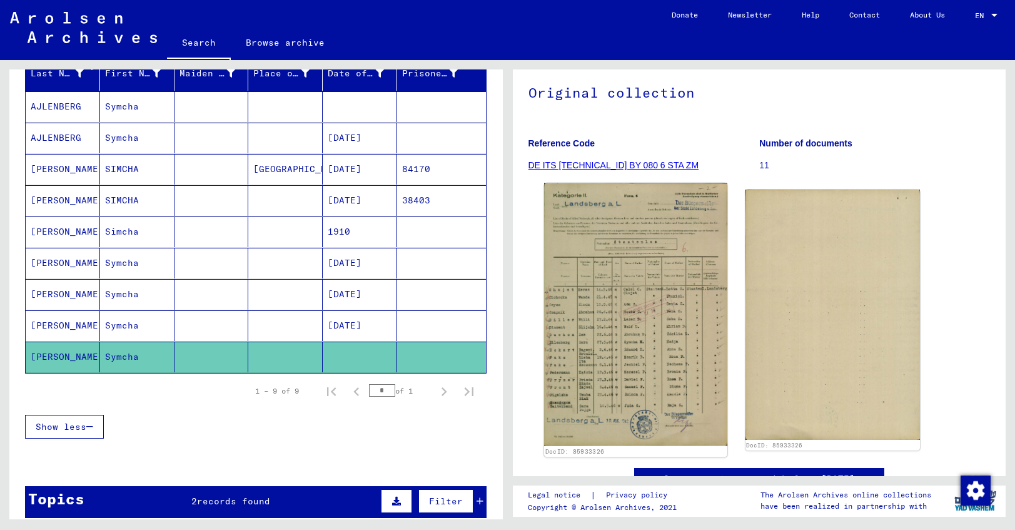
scroll to position [104, 0]
click at [649, 240] on img at bounding box center [635, 314] width 183 height 263
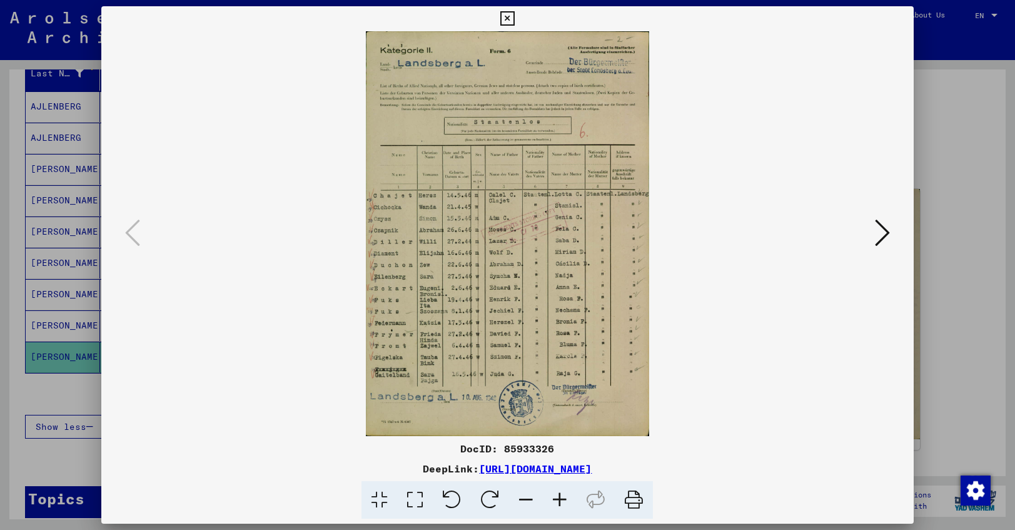
click at [632, 499] on icon at bounding box center [634, 500] width 38 height 38
click at [876, 233] on icon at bounding box center [882, 233] width 15 height 30
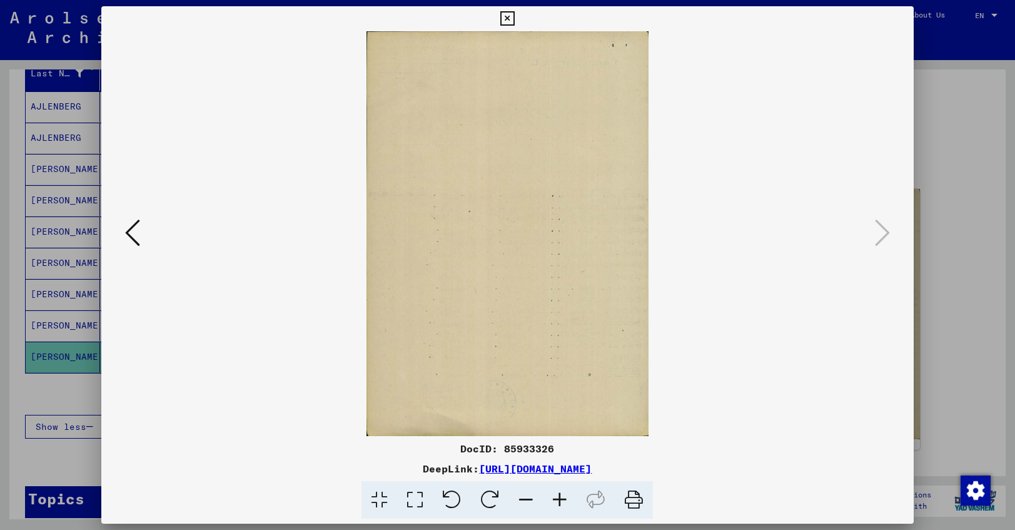
click at [130, 234] on icon at bounding box center [132, 233] width 15 height 30
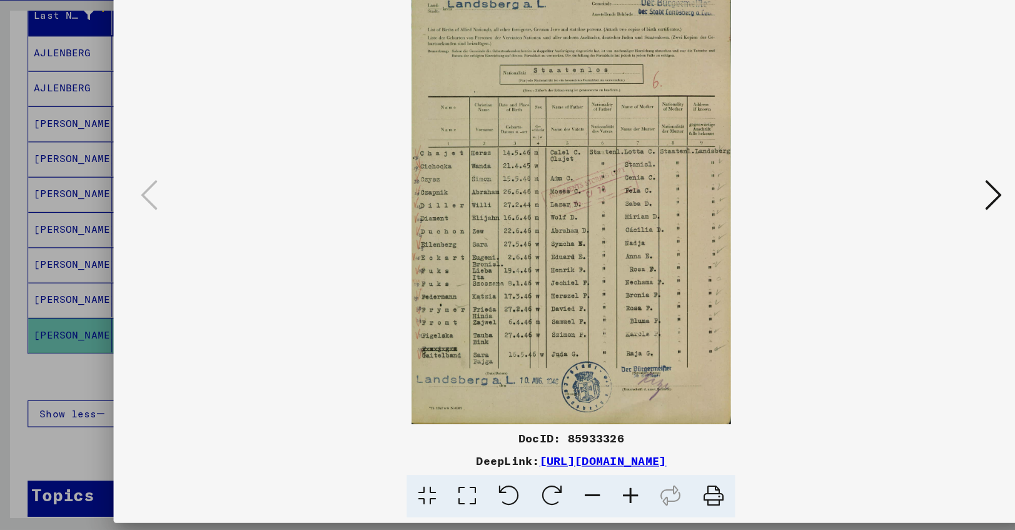
scroll to position [0, 0]
click at [633, 481] on icon at bounding box center [634, 500] width 38 height 38
click at [884, 218] on icon at bounding box center [882, 233] width 15 height 30
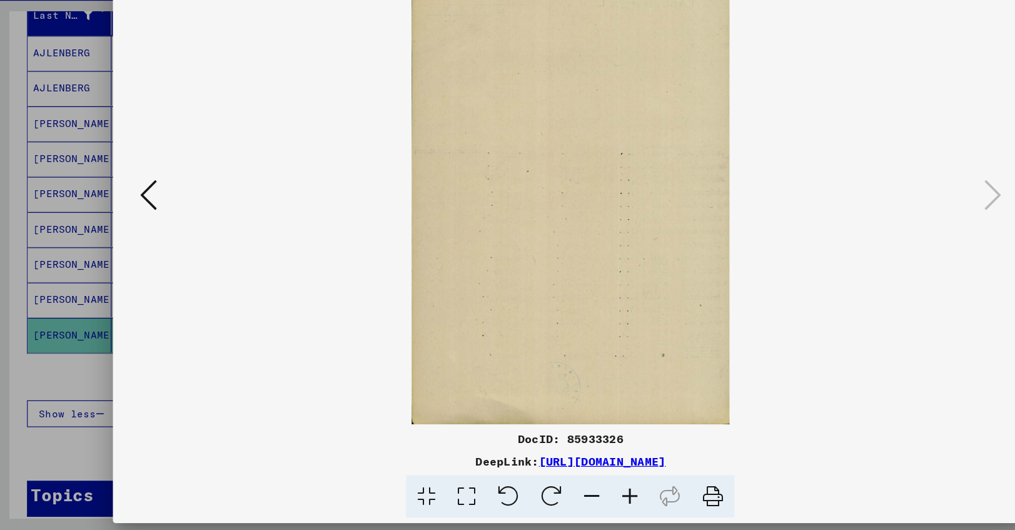
click at [123, 216] on button at bounding box center [132, 234] width 23 height 36
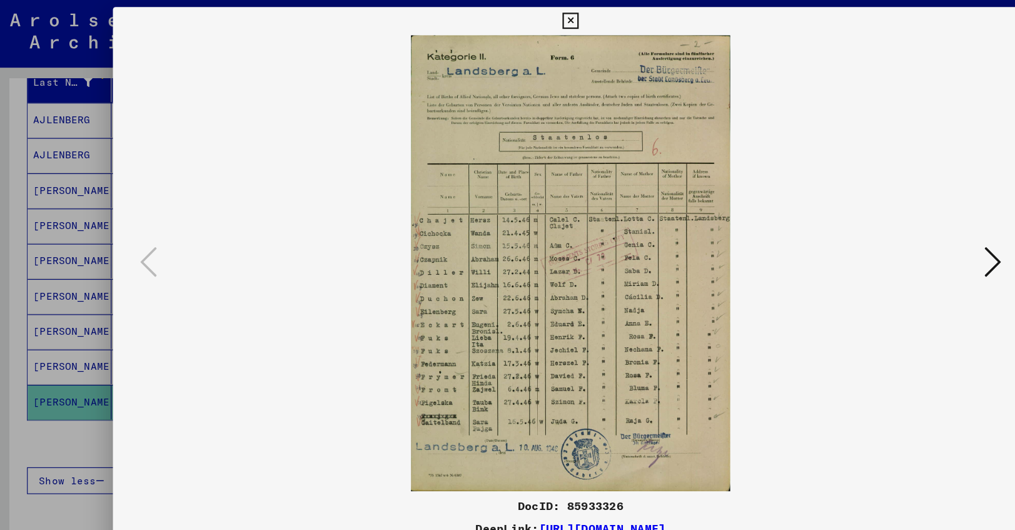
click at [46, 324] on div at bounding box center [507, 265] width 1015 height 530
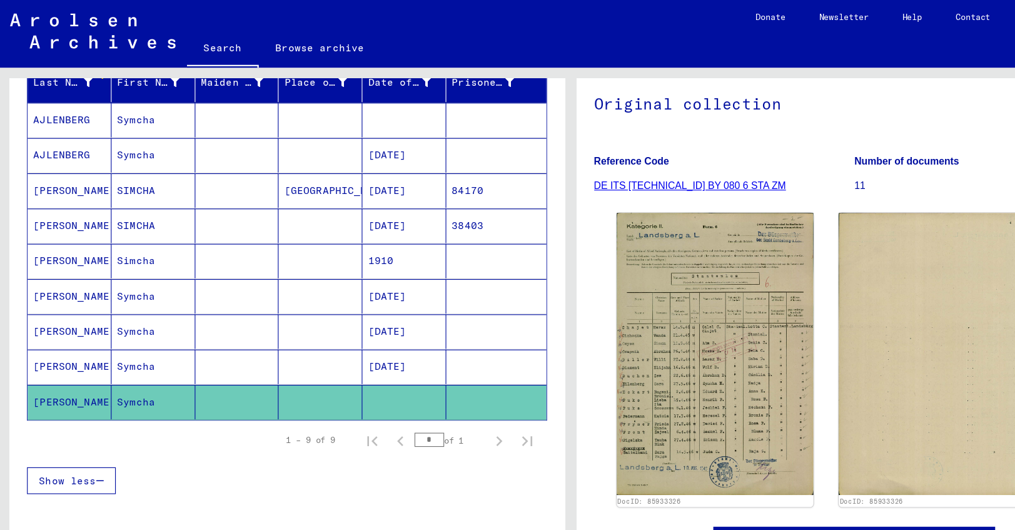
click at [334, 319] on mat-cell "[DATE]" at bounding box center [360, 325] width 74 height 31
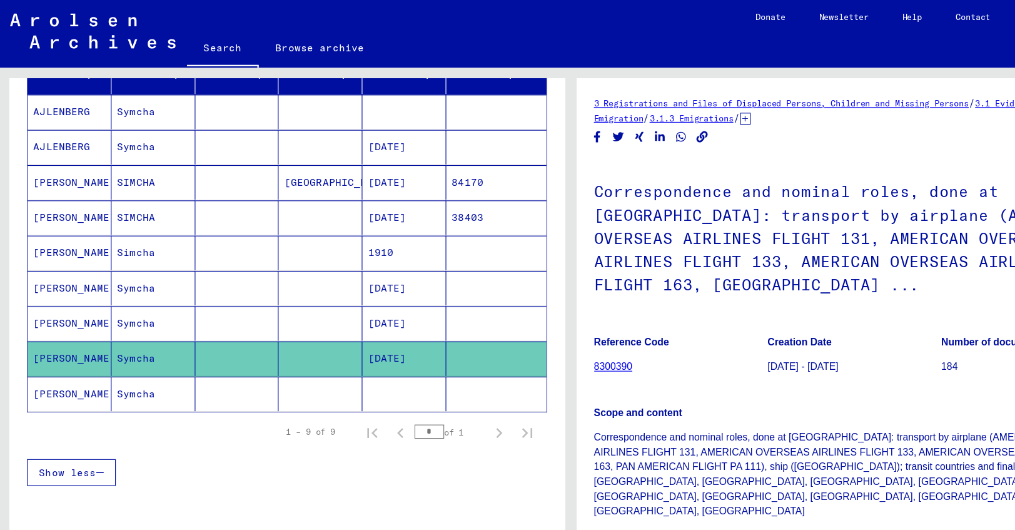
scroll to position [180, 0]
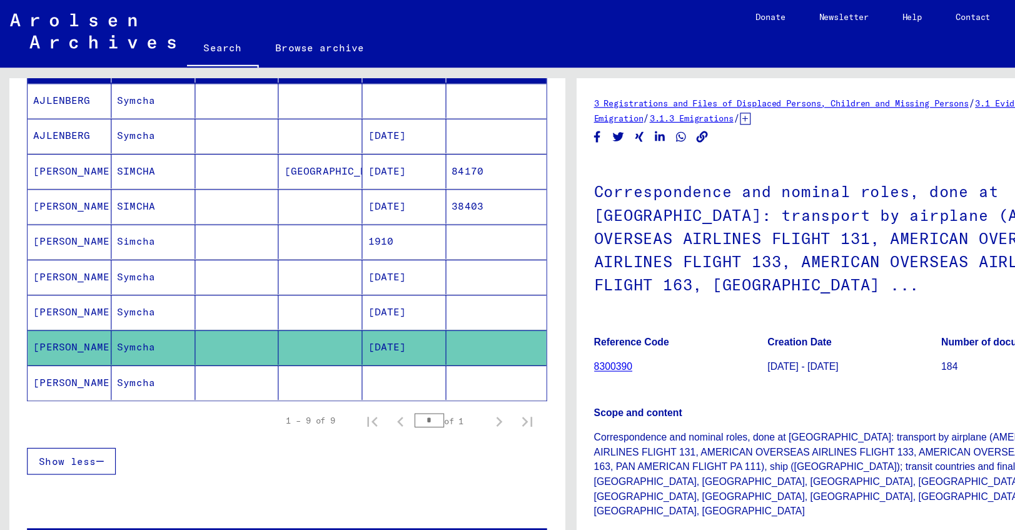
click at [651, 297] on p "Reference Code" at bounding box center [605, 303] width 153 height 13
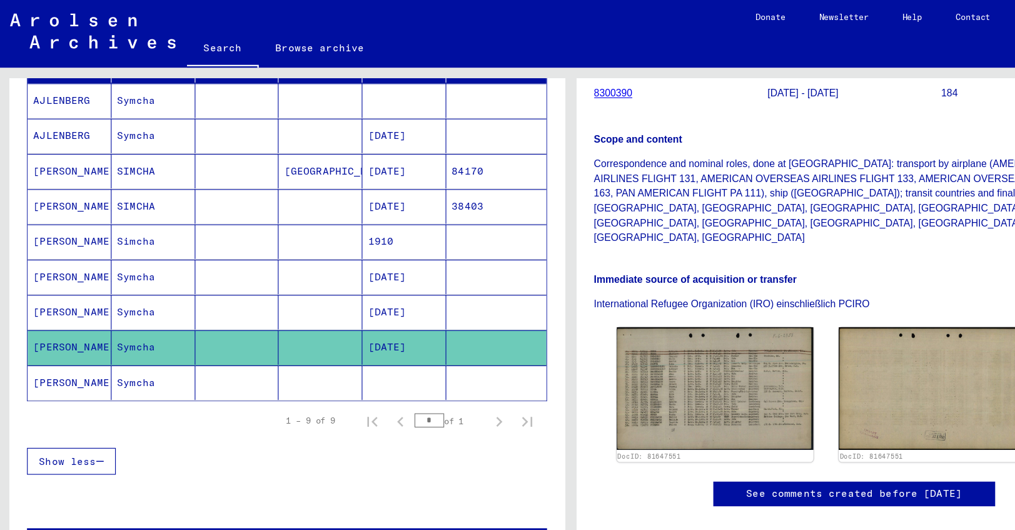
scroll to position [245, 0]
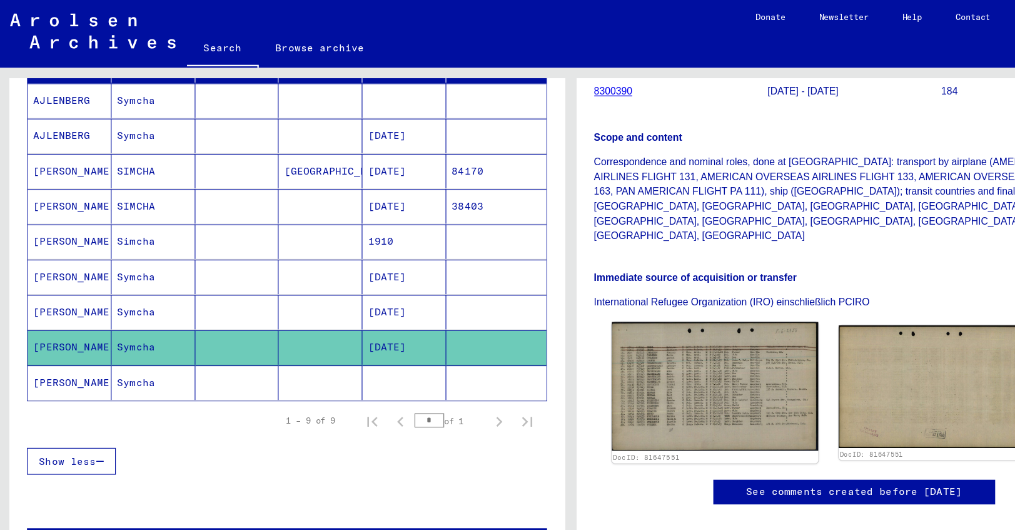
click at [650, 285] on img at bounding box center [635, 342] width 183 height 114
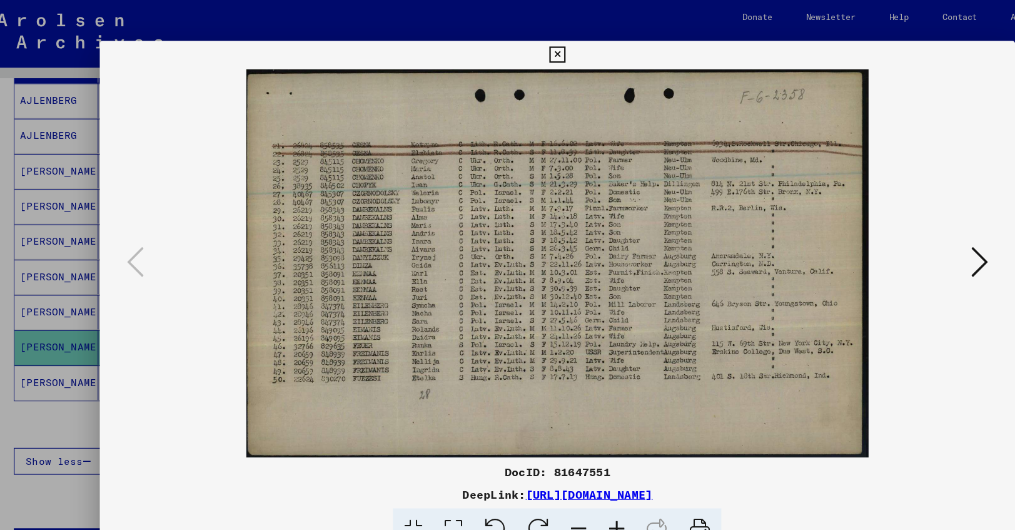
click at [515, 51] on icon at bounding box center [507, 48] width 14 height 15
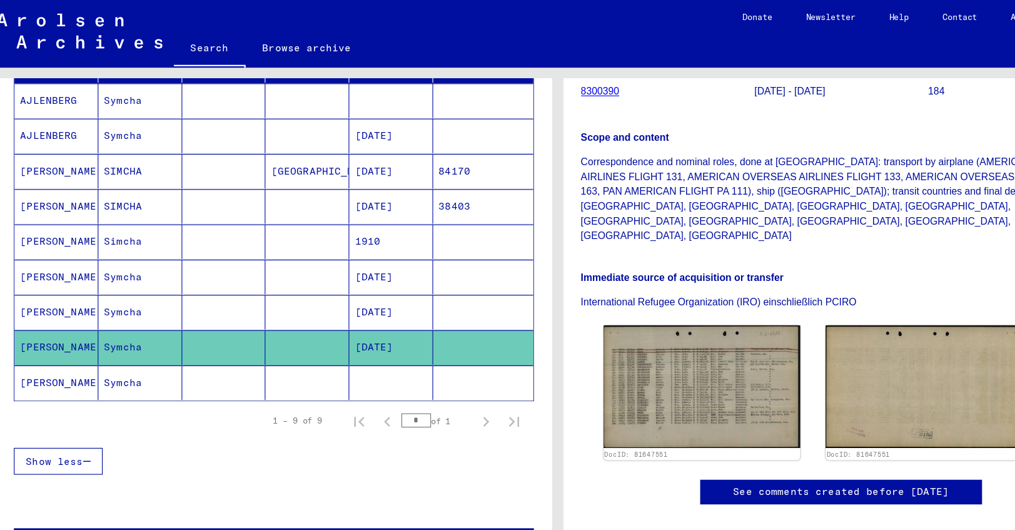
click at [323, 273] on mat-cell "[DATE]" at bounding box center [360, 276] width 74 height 31
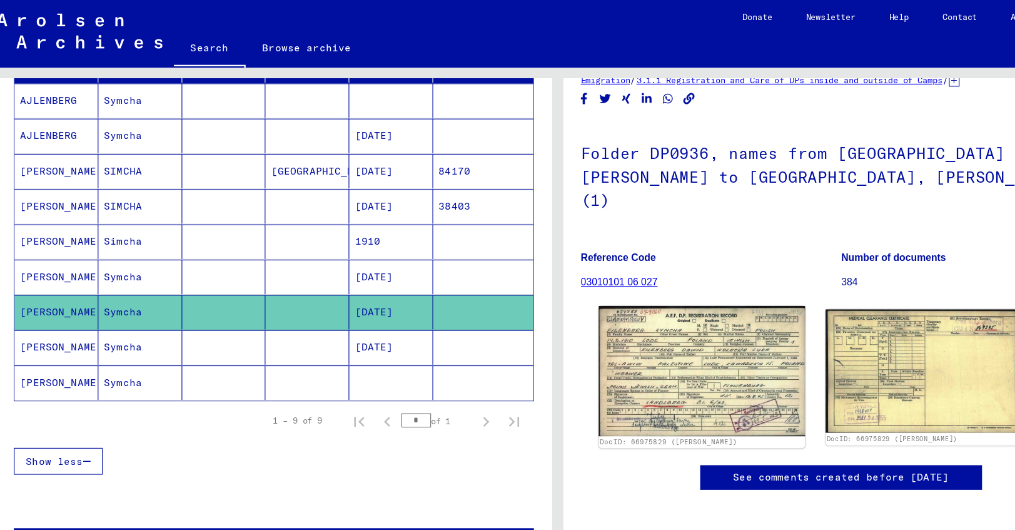
scroll to position [238, 0]
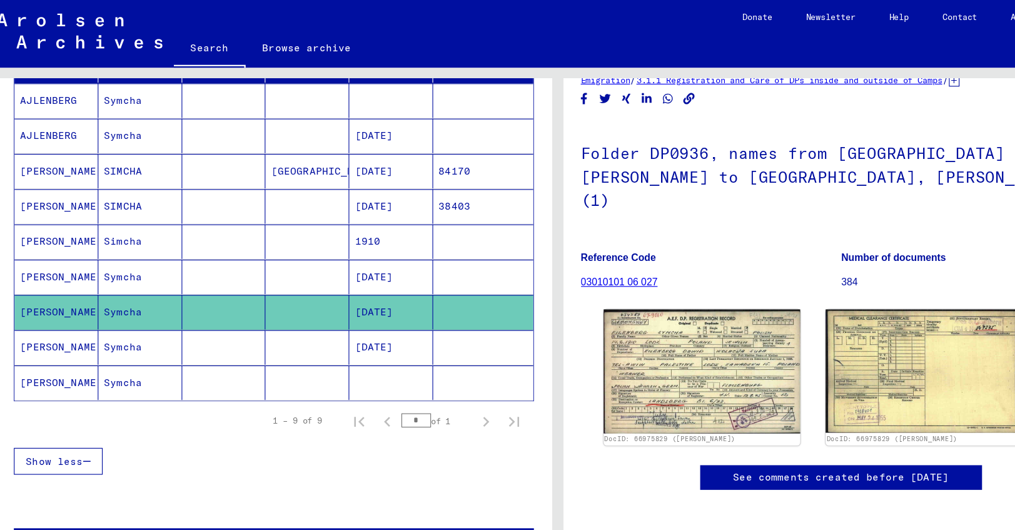
click at [347, 244] on mat-cell "[DATE]" at bounding box center [360, 245] width 74 height 31
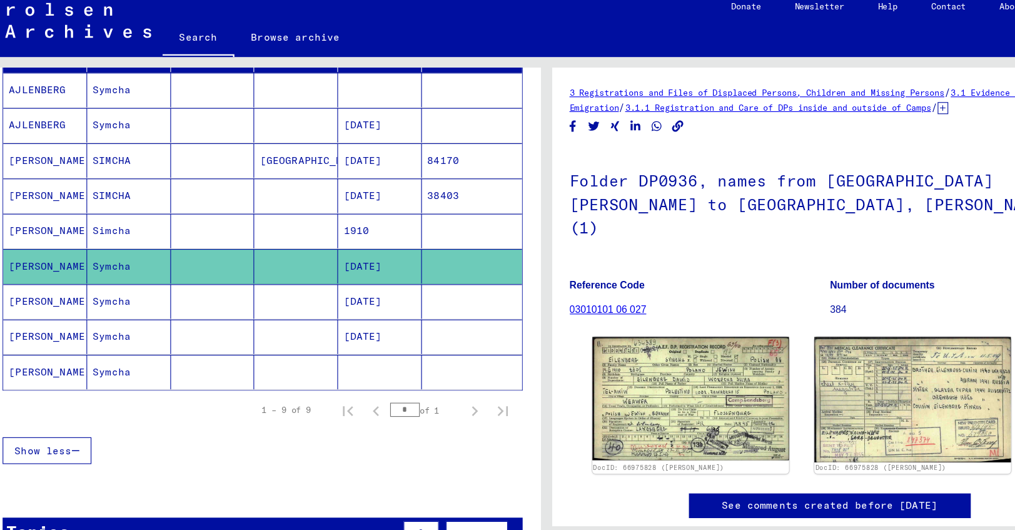
click at [249, 207] on mat-cell at bounding box center [285, 214] width 74 height 31
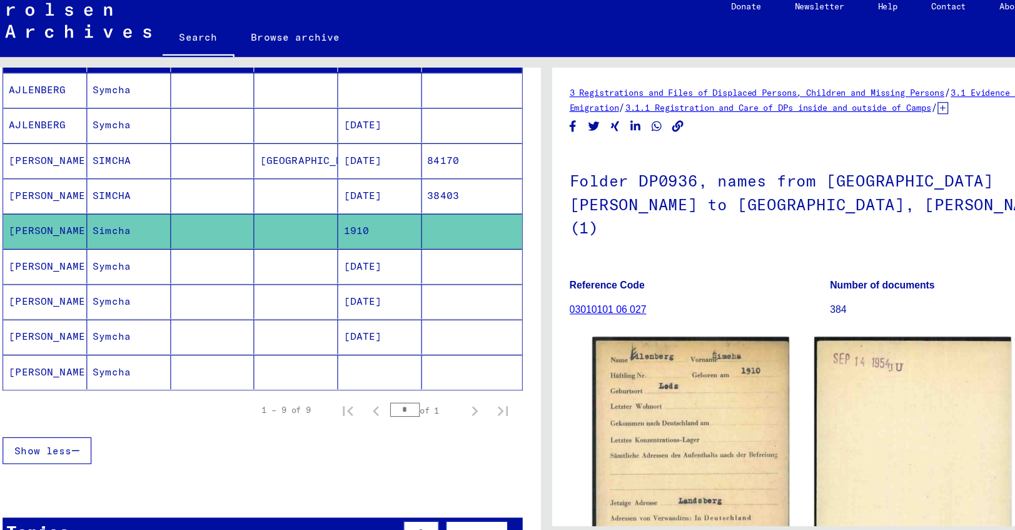
click at [332, 173] on mat-cell "[DATE]" at bounding box center [360, 183] width 74 height 31
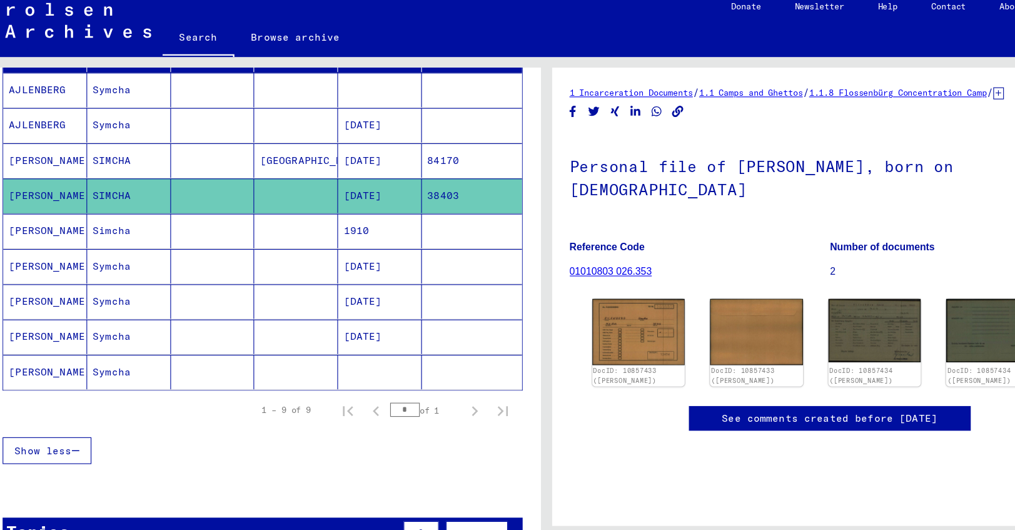
click at [323, 143] on mat-cell "[DATE]" at bounding box center [360, 151] width 74 height 31
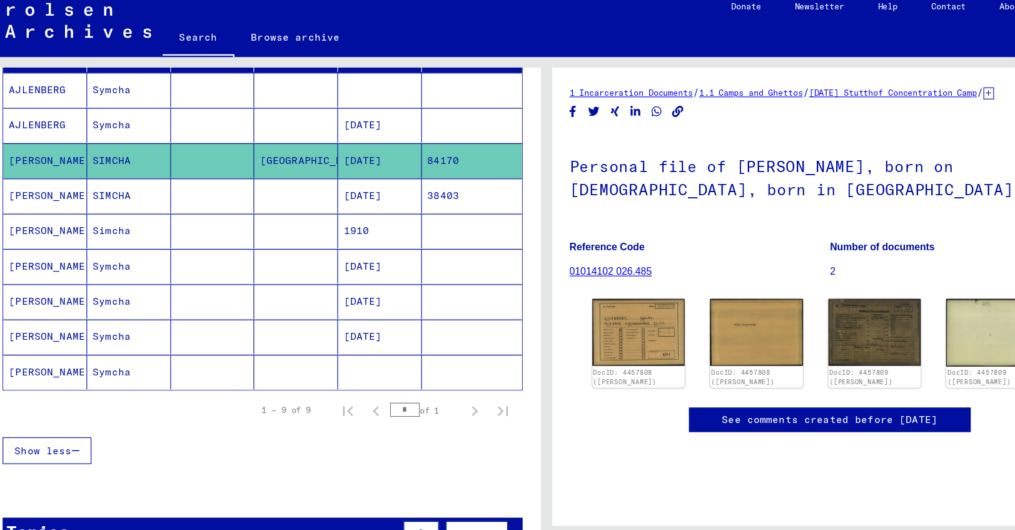
click at [325, 105] on mat-cell "[DATE]" at bounding box center [360, 120] width 74 height 31
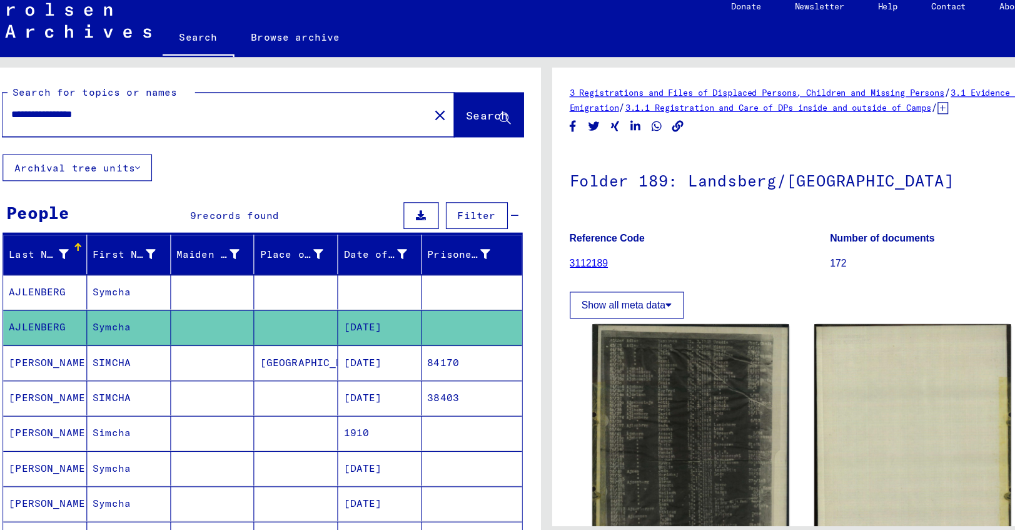
click at [126, 256] on mat-cell "Symcha" at bounding box center [137, 268] width 74 height 31
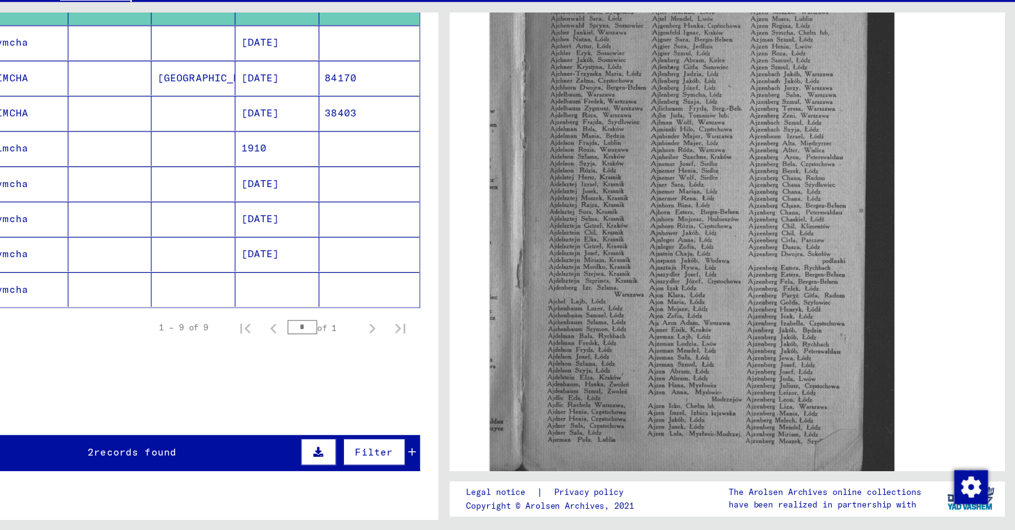
scroll to position [445, 0]
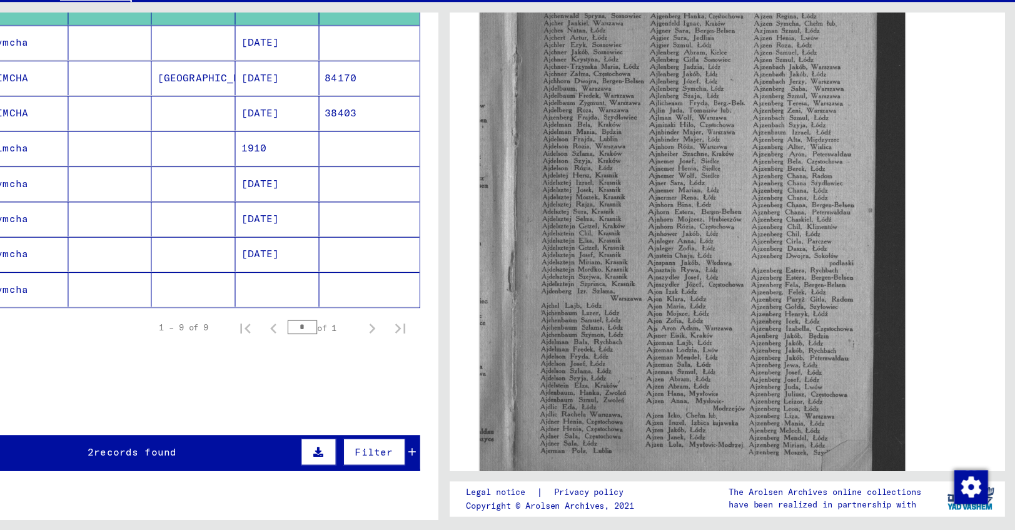
click at [647, 151] on img at bounding box center [727, 245] width 377 height 509
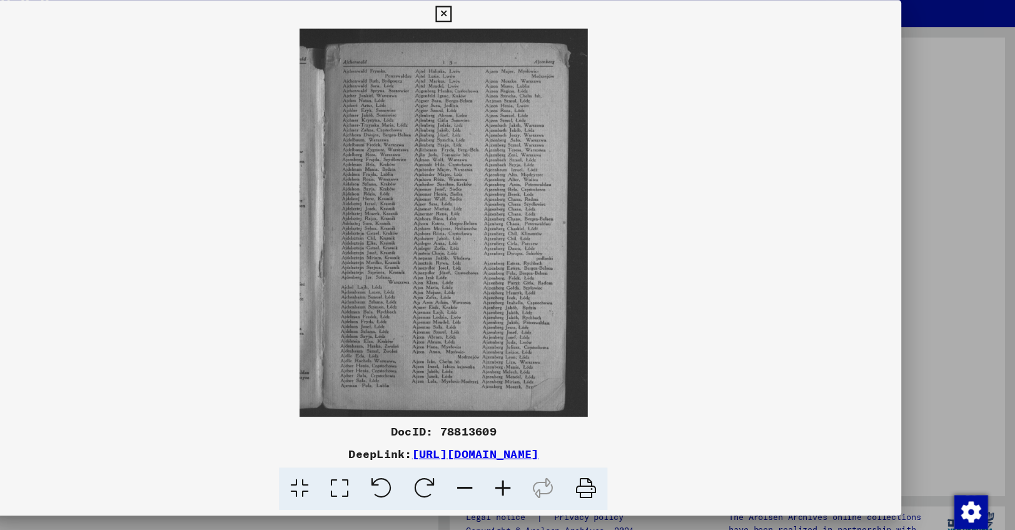
click at [615, 451] on icon at bounding box center [634, 470] width 38 height 38
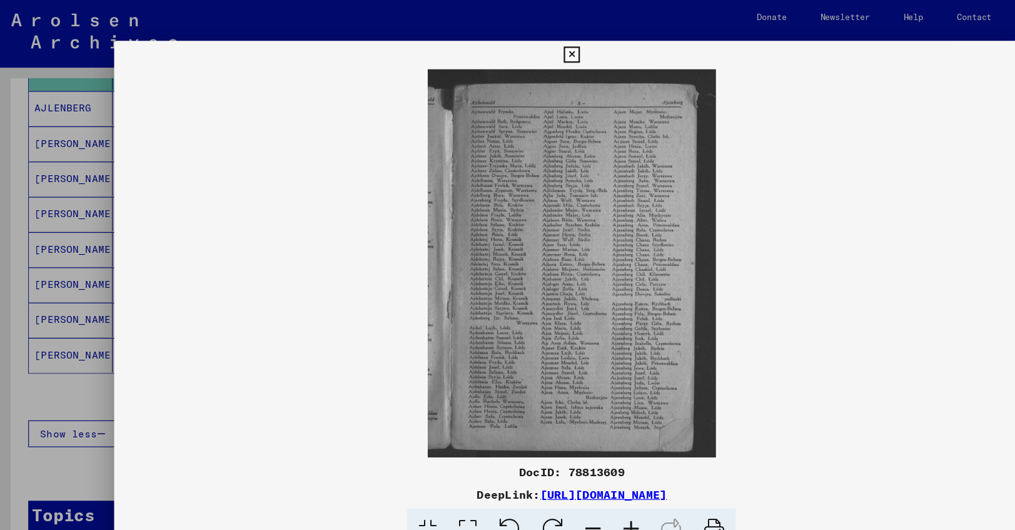
scroll to position [0, 0]
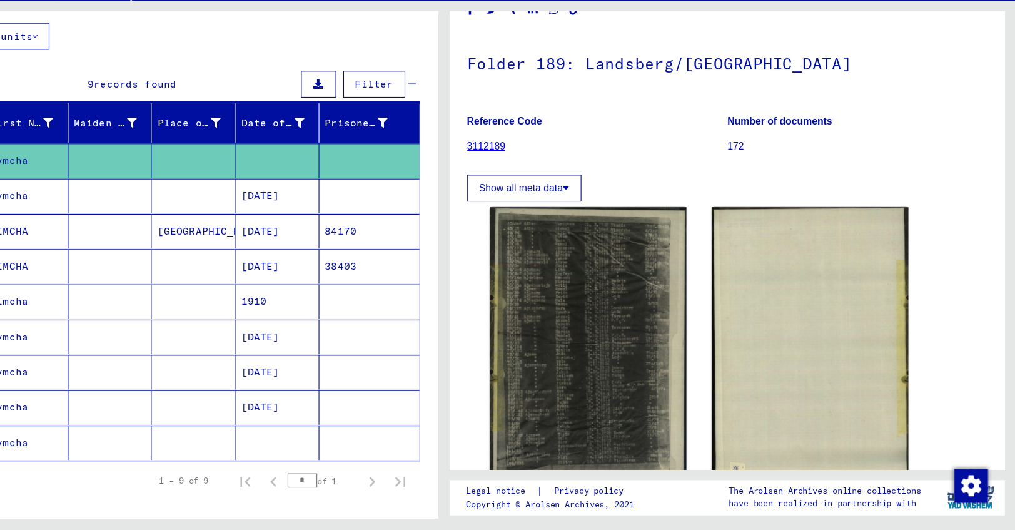
scroll to position [54, 0]
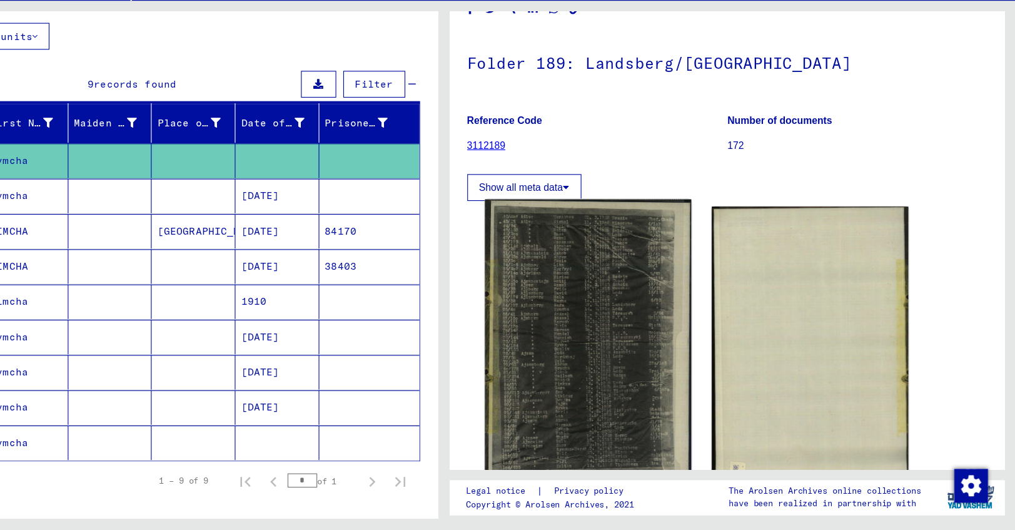
click at [544, 288] on img at bounding box center [635, 365] width 183 height 258
